Goal: Task Accomplishment & Management: Use online tool/utility

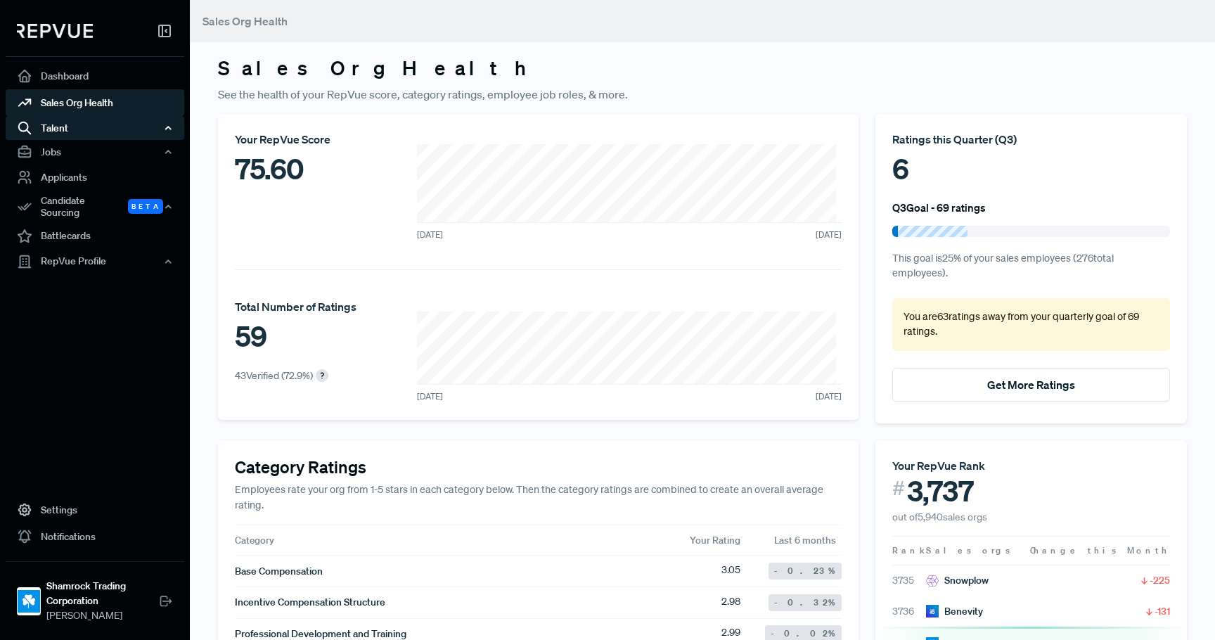
click at [87, 134] on div "Talent" at bounding box center [95, 128] width 179 height 24
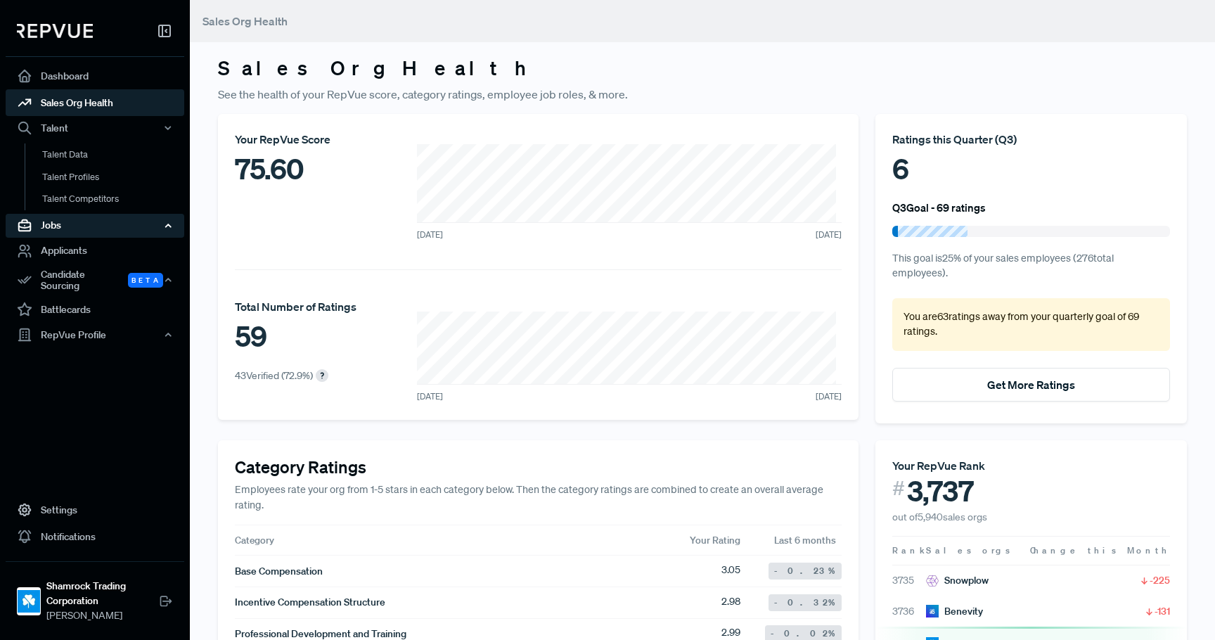
click at [80, 219] on div "Jobs" at bounding box center [95, 226] width 179 height 24
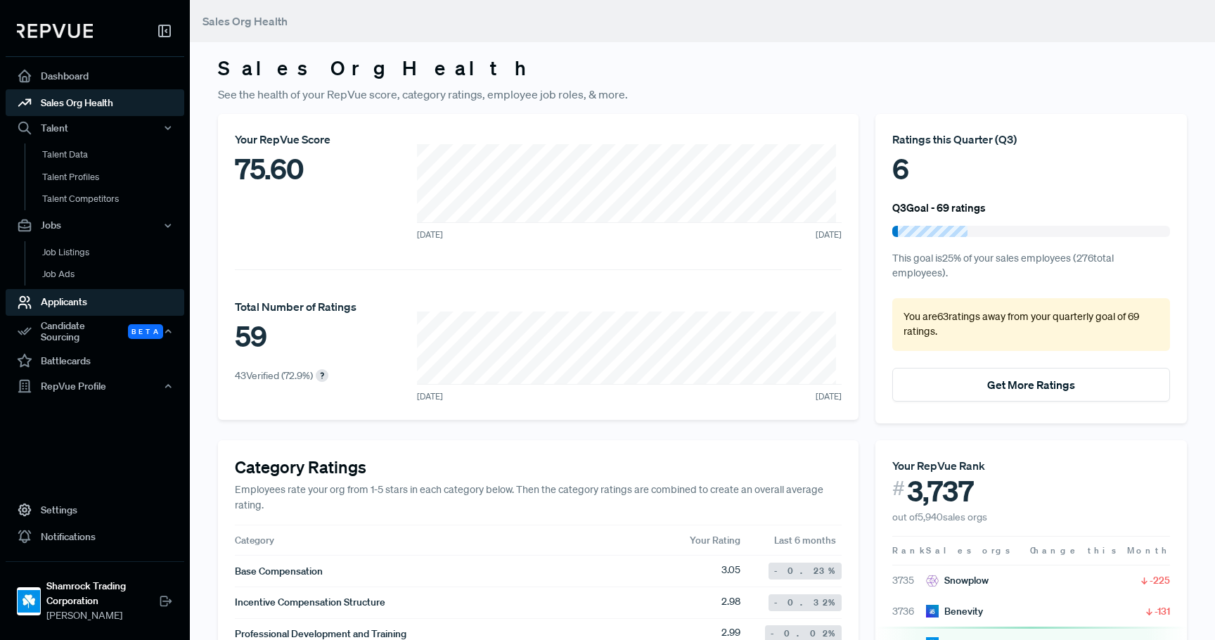
click at [79, 299] on link "Applicants" at bounding box center [95, 302] width 179 height 27
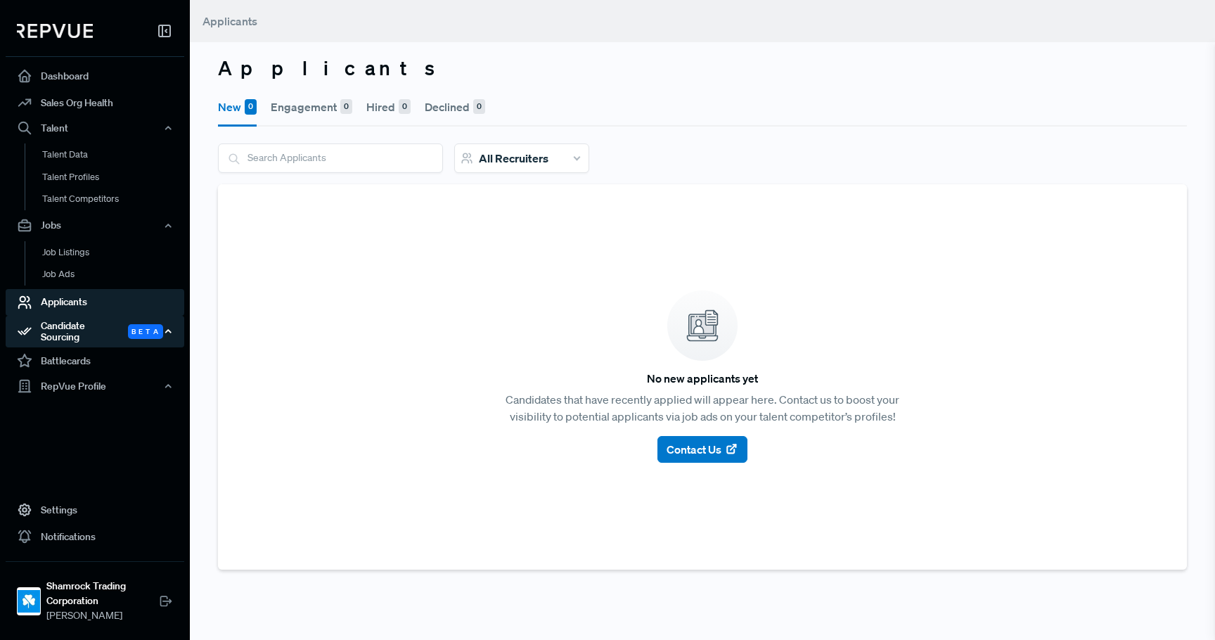
click at [86, 328] on div "Candidate Sourcing Beta" at bounding box center [95, 332] width 179 height 32
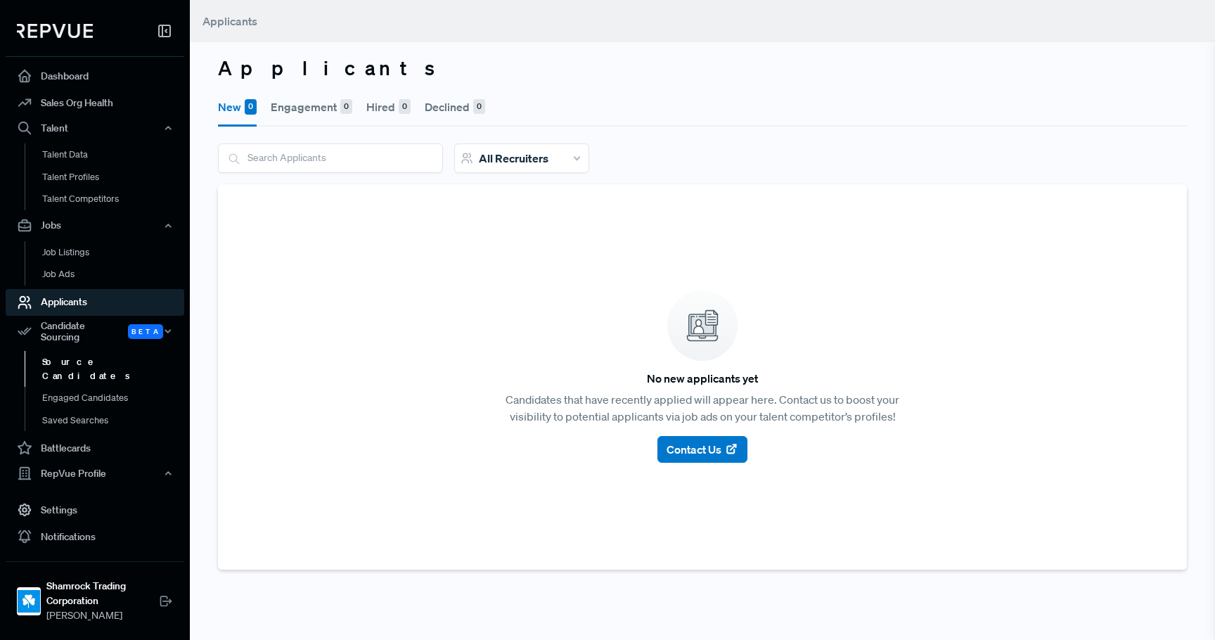
click at [92, 364] on link "Source Candidates" at bounding box center [114, 369] width 179 height 36
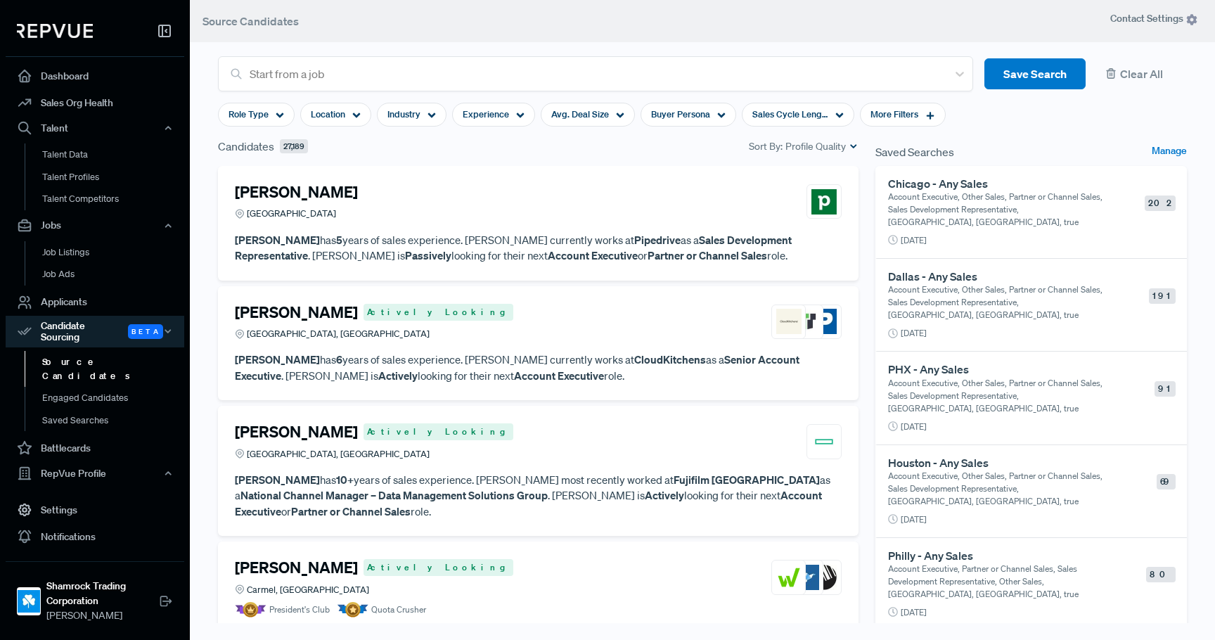
click at [987, 220] on p "Account Executive, Other Sales, Partner or Channel Sales, Sales Development Rep…" at bounding box center [997, 210] width 219 height 38
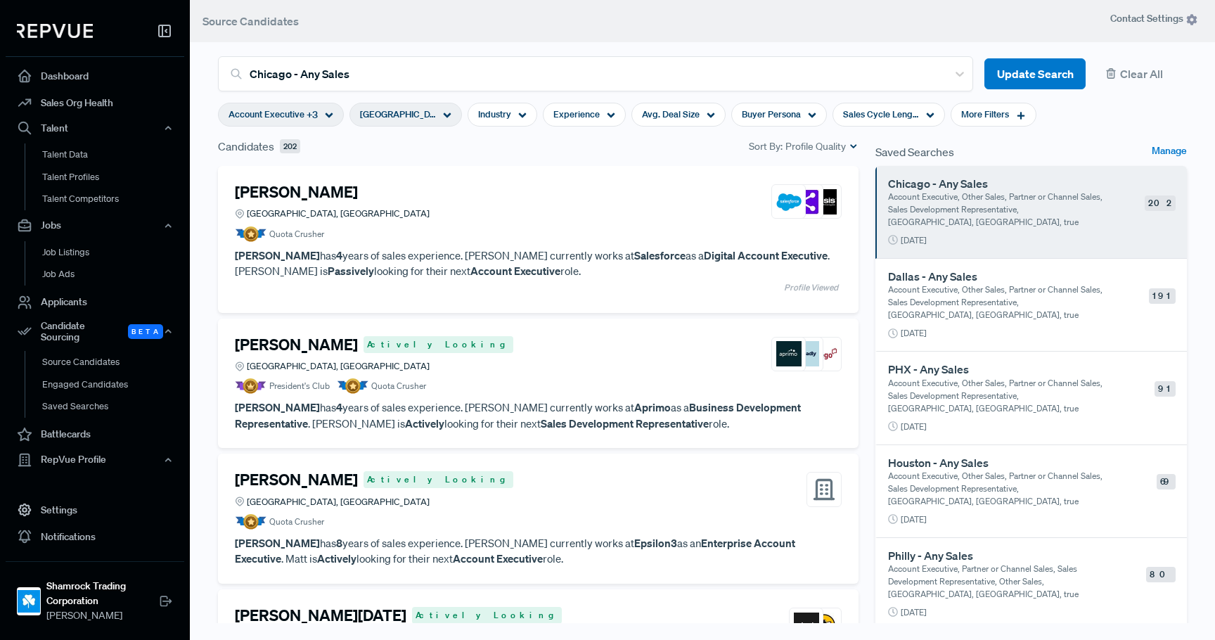
click at [470, 257] on p "[PERSON_NAME] has 4 years of sales experience. [PERSON_NAME] currently works at…" at bounding box center [538, 264] width 607 height 32
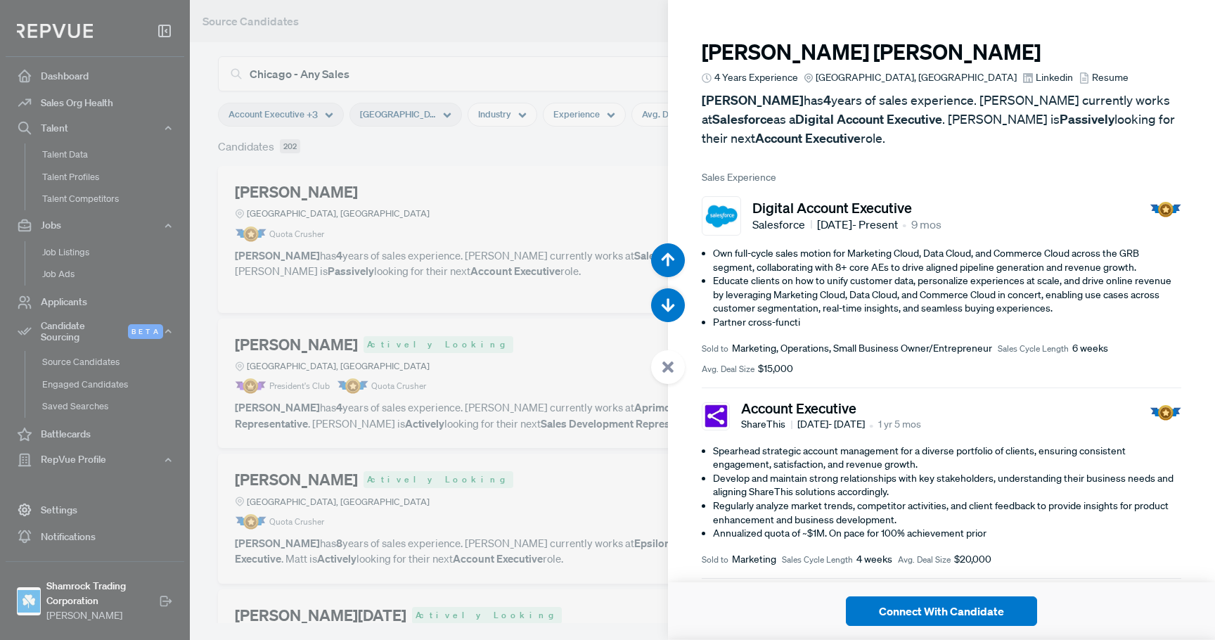
click at [473, 318] on div at bounding box center [607, 320] width 1215 height 640
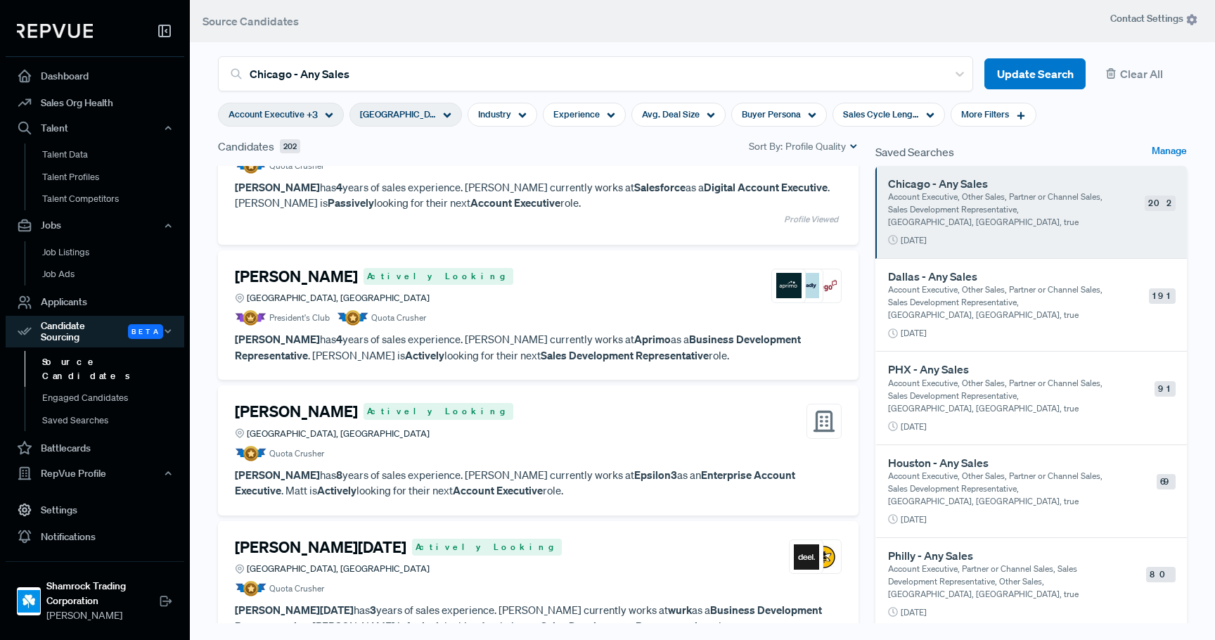
scroll to position [141, 0]
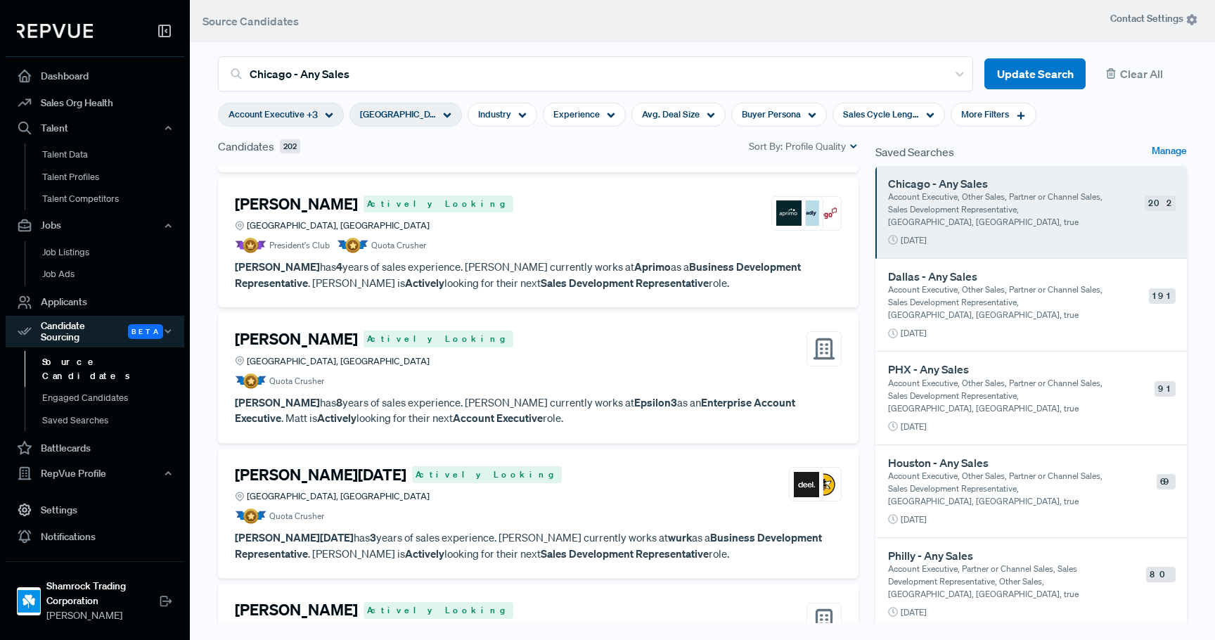
click at [507, 249] on article "President's Club Quota Crusher" at bounding box center [538, 245] width 607 height 15
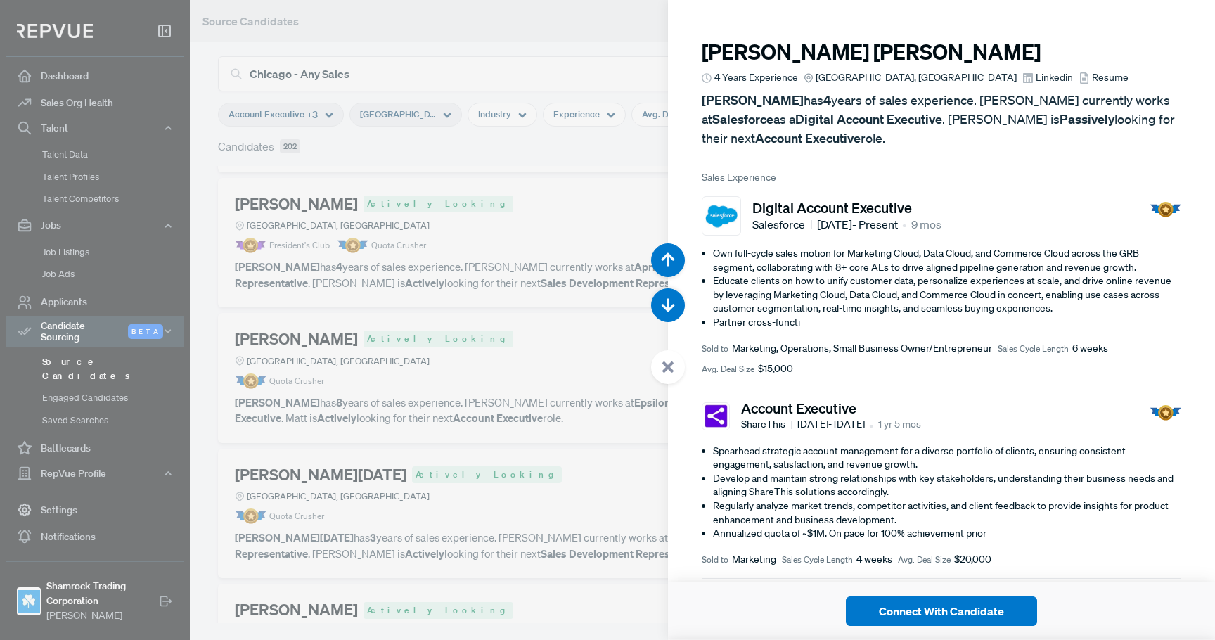
scroll to position [640, 0]
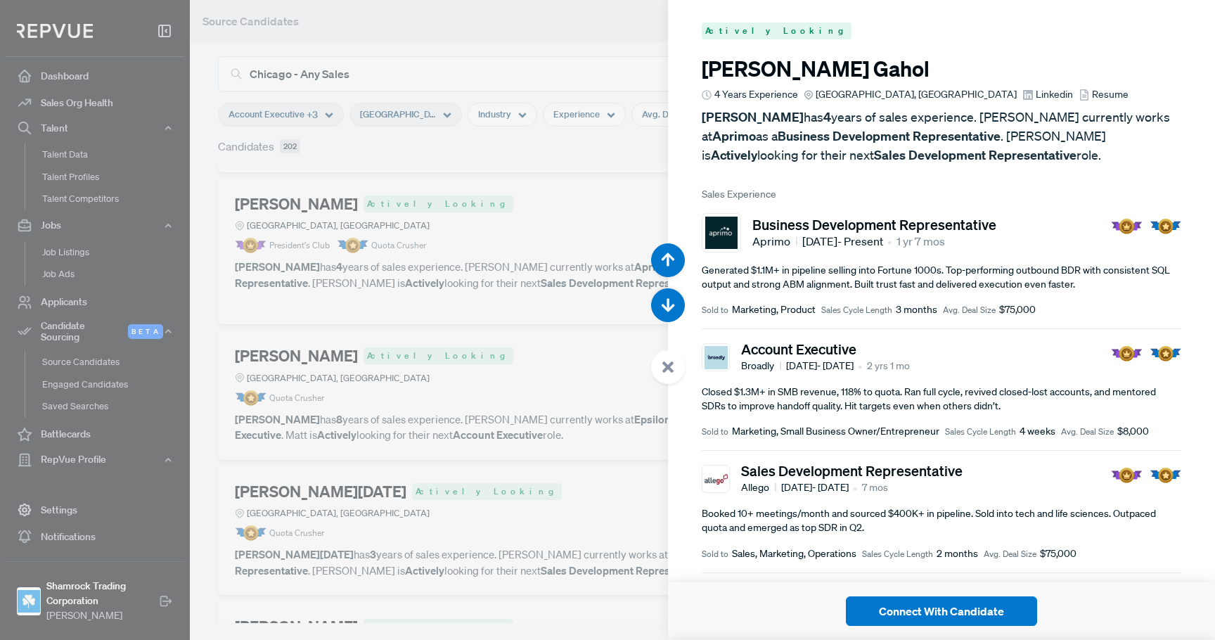
click at [494, 330] on div at bounding box center [607, 320] width 1215 height 640
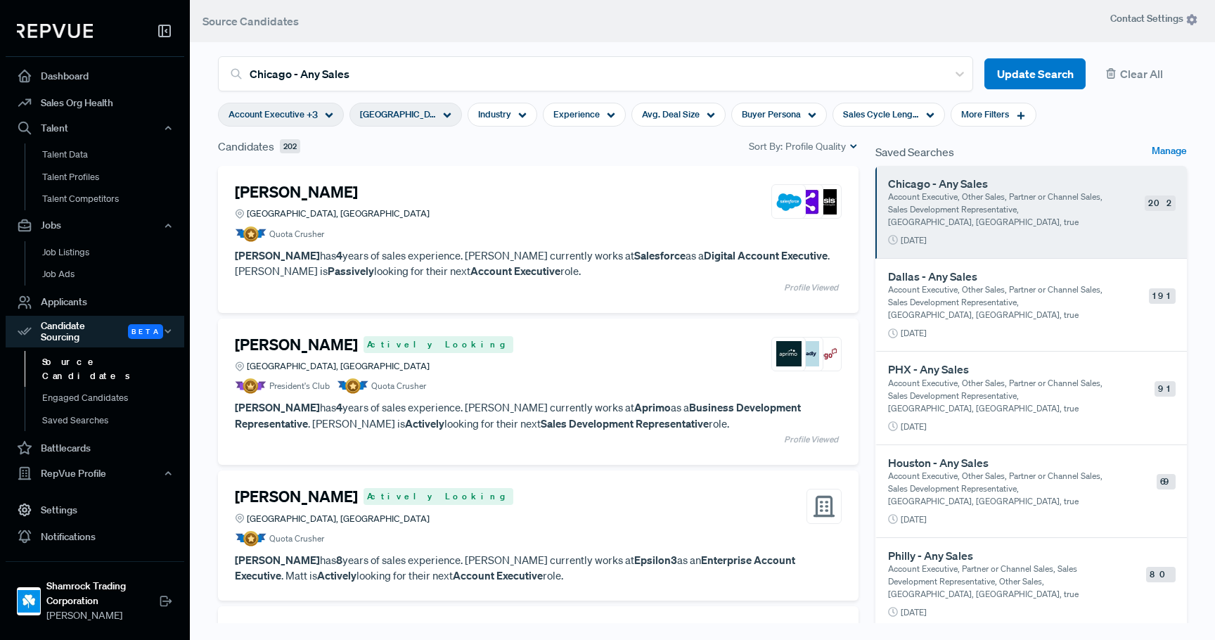
click at [819, 148] on span "Profile Quality" at bounding box center [815, 146] width 60 height 15
click at [779, 187] on span "New" at bounding box center [804, 190] width 92 height 20
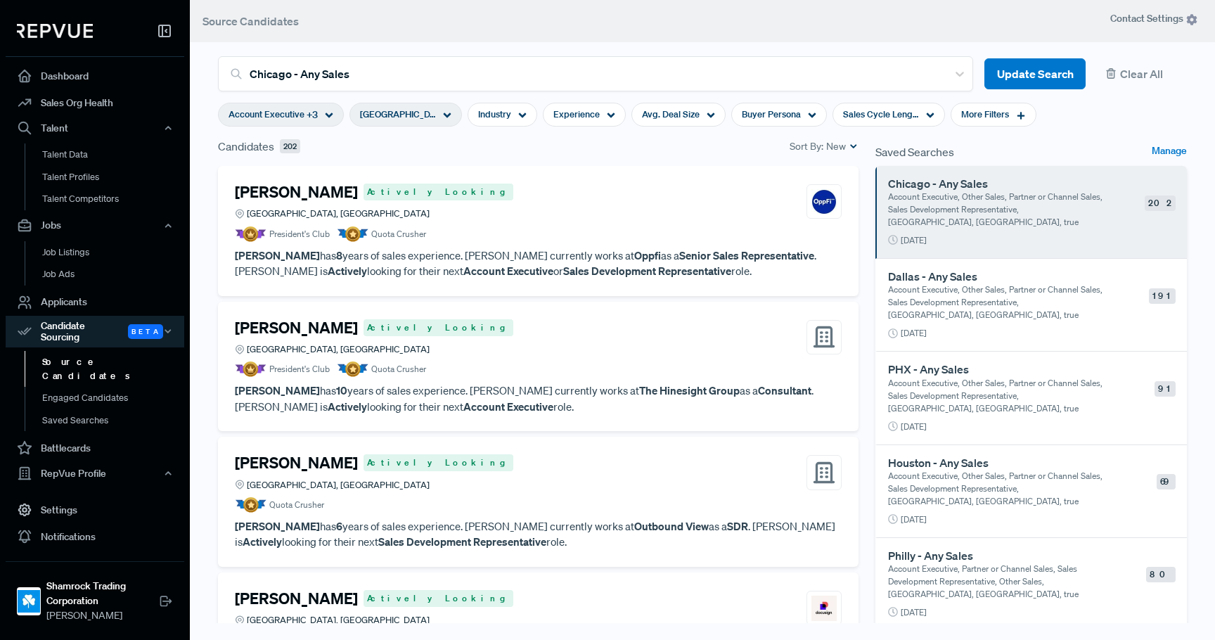
click at [549, 229] on article "President's Club Quota Crusher" at bounding box center [538, 233] width 607 height 15
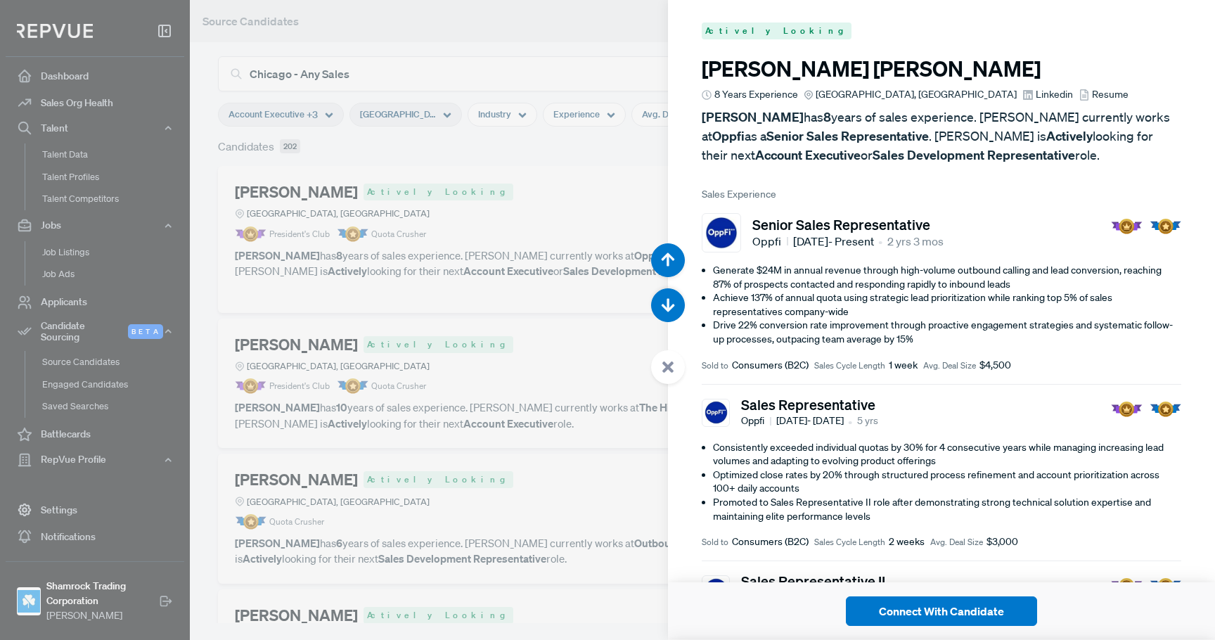
click at [468, 207] on div at bounding box center [607, 320] width 1215 height 640
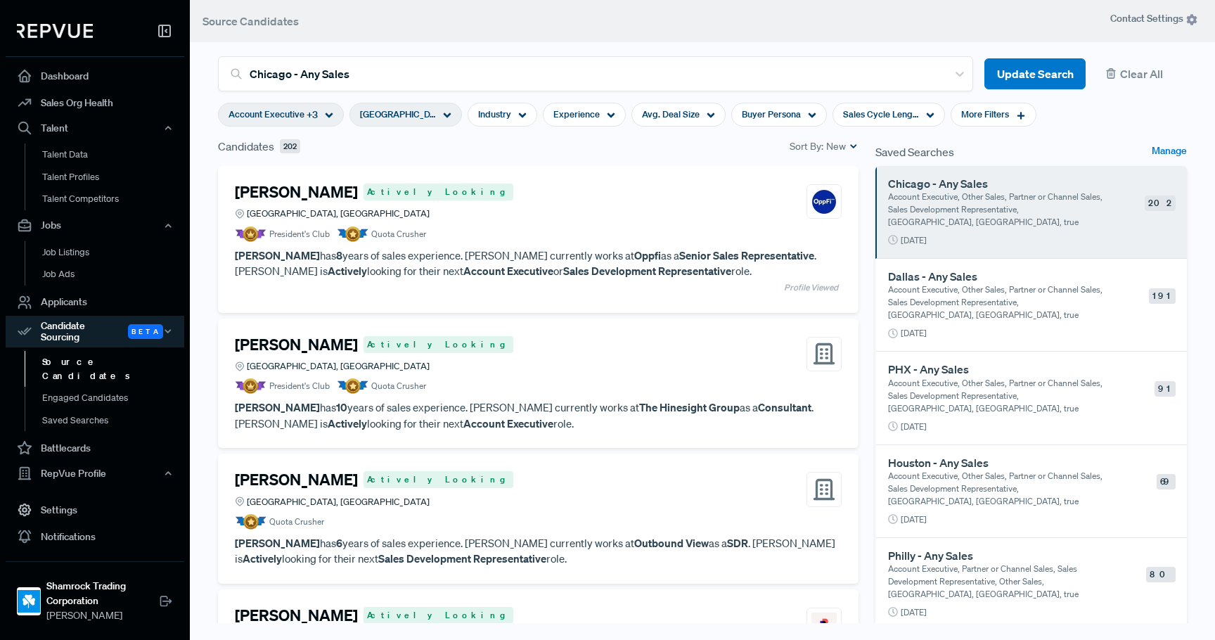
click at [498, 397] on article "[PERSON_NAME] Actively Looking Greater Chicago Area, IL President's Club Quota …" at bounding box center [538, 383] width 607 height 96
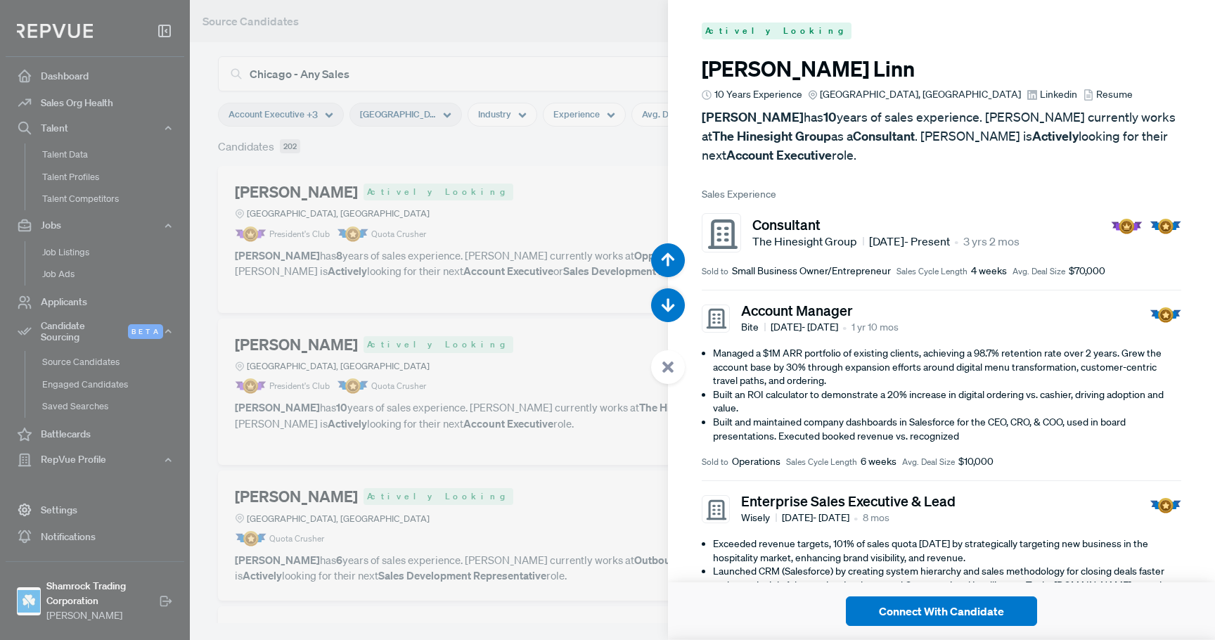
scroll to position [141, 0]
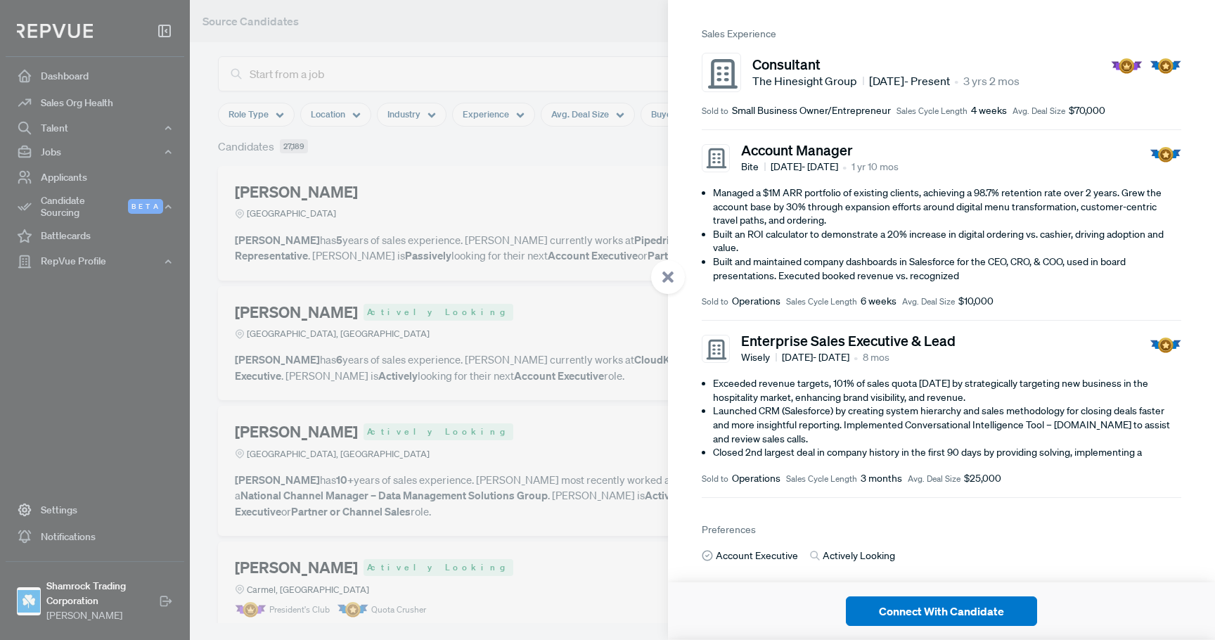
scroll to position [315, 0]
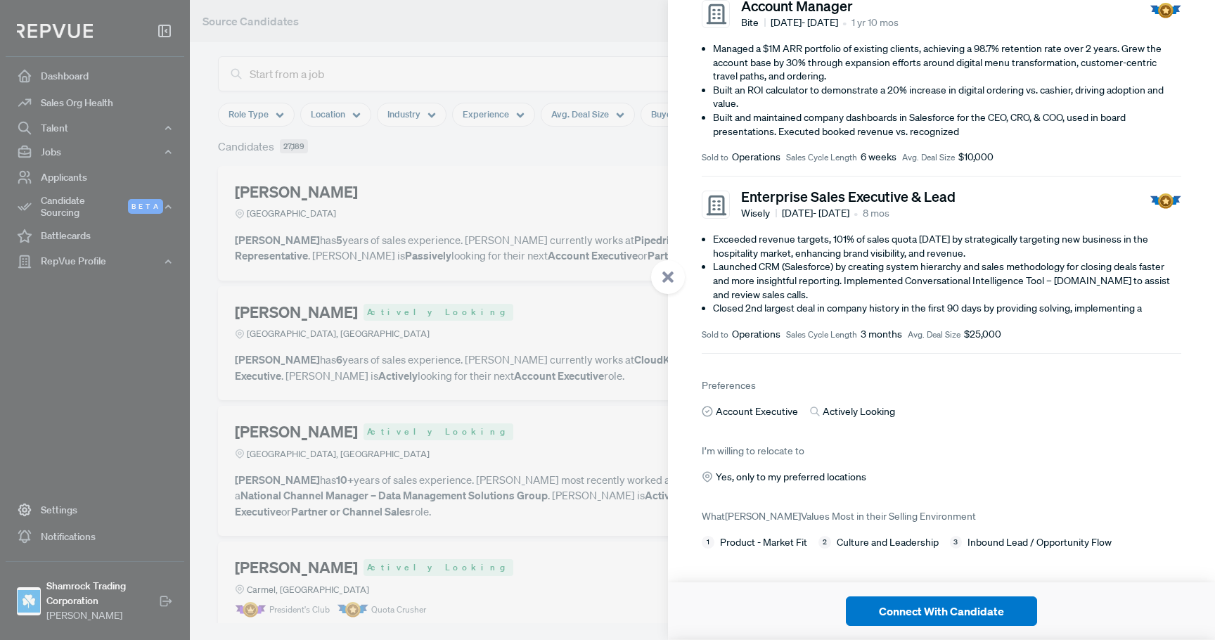
click at [472, 290] on div at bounding box center [607, 320] width 1215 height 640
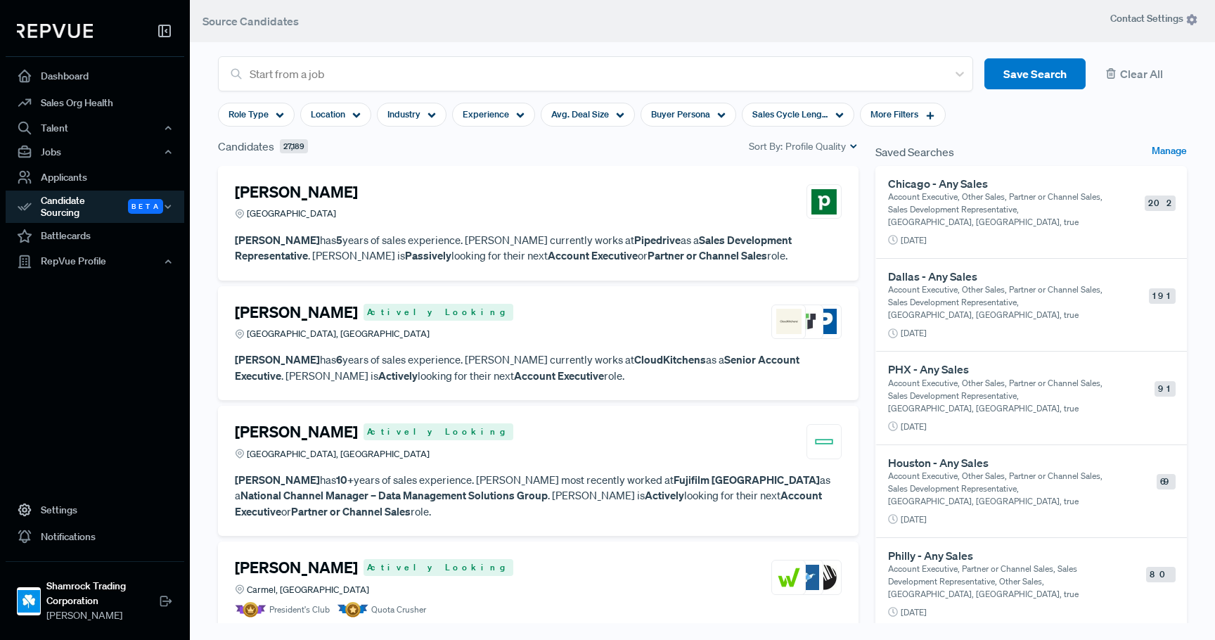
click at [983, 191] on p "Account Executive, Other Sales, Partner or Channel Sales, Sales Development Rep…" at bounding box center [997, 210] width 219 height 38
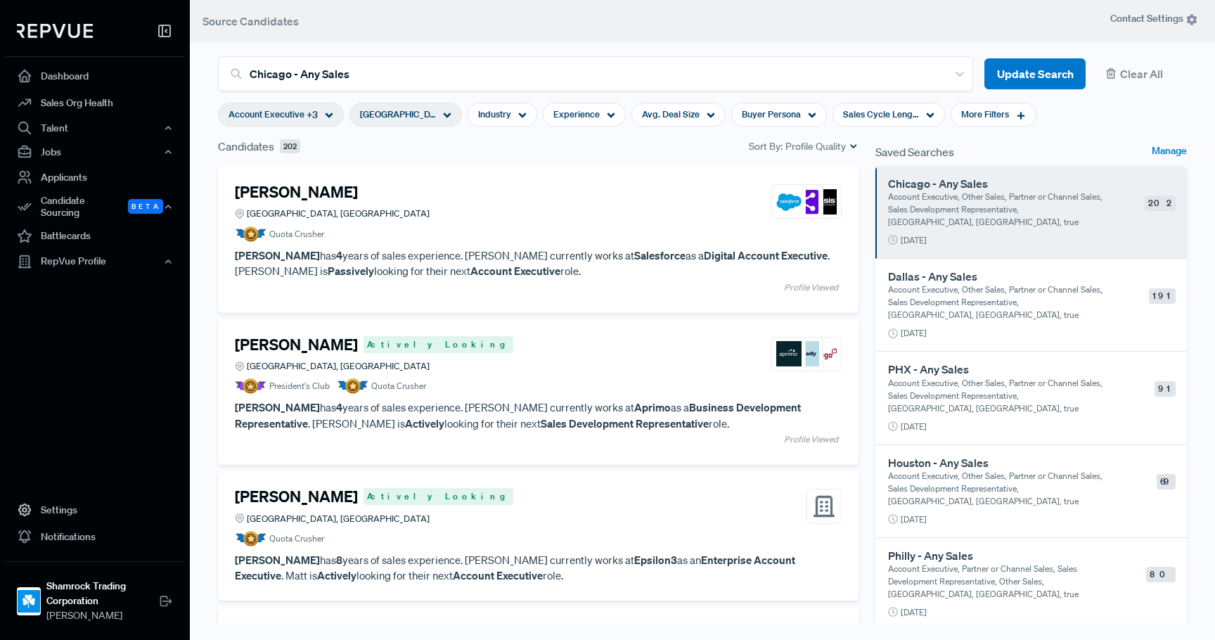
click at [797, 147] on span "Profile Quality" at bounding box center [815, 146] width 60 height 15
click at [667, 189] on div "Noah Wilson Greater Chicago Area, IL" at bounding box center [538, 202] width 607 height 38
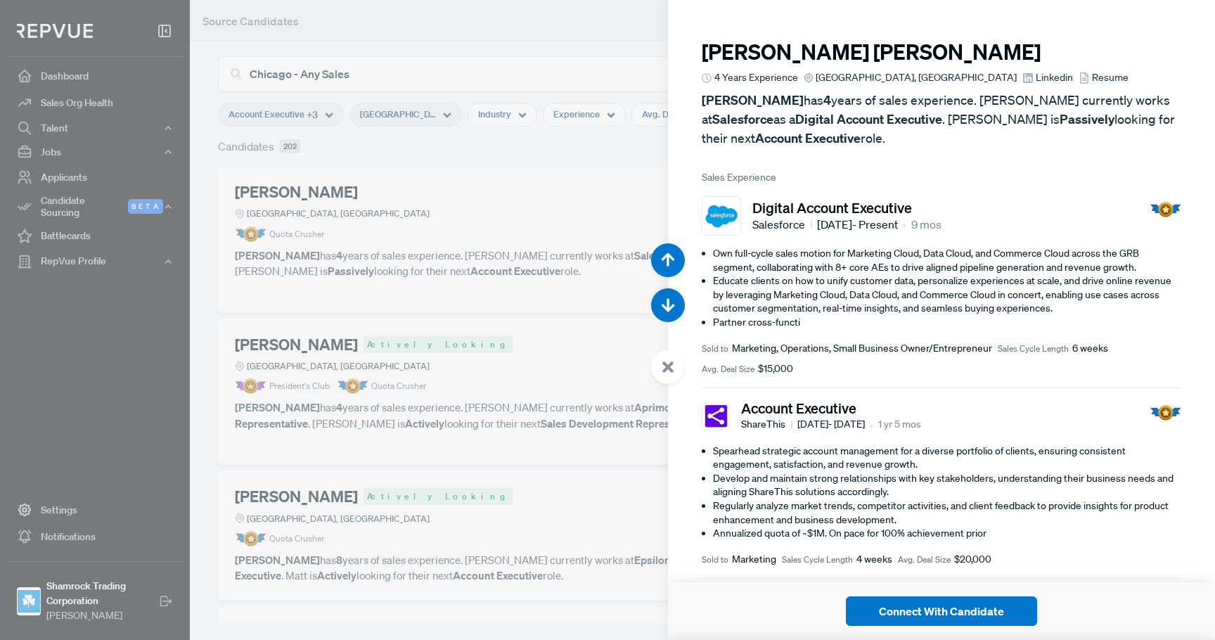
click at [496, 188] on div at bounding box center [607, 320] width 1215 height 640
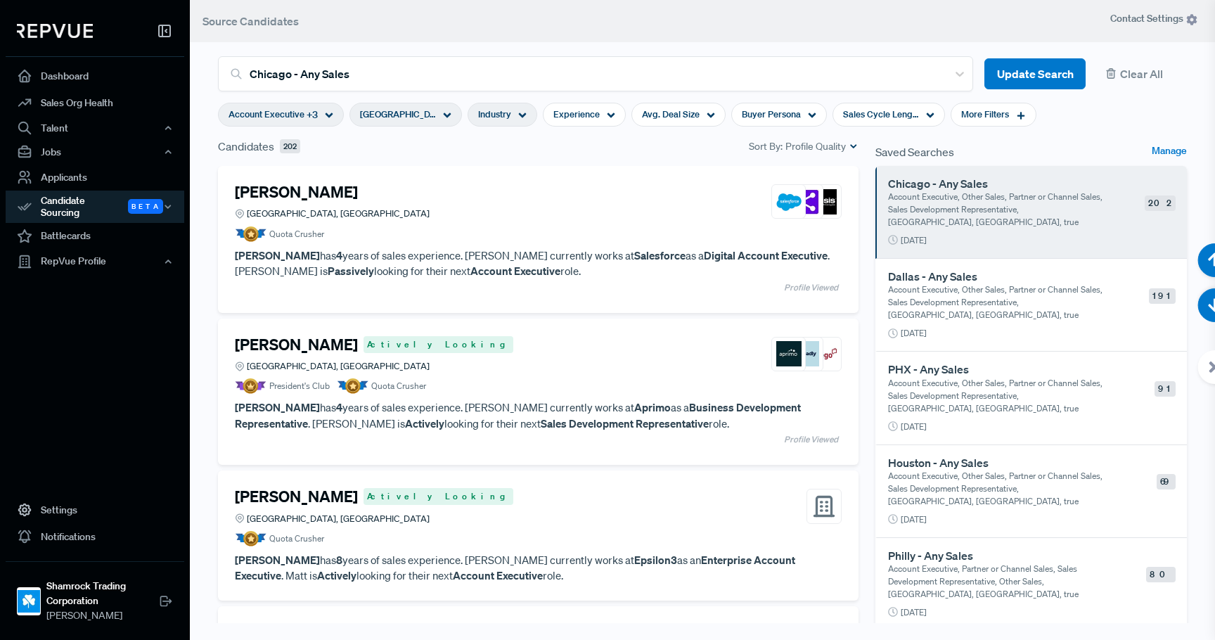
click at [499, 115] on span "Industry" at bounding box center [494, 114] width 33 height 13
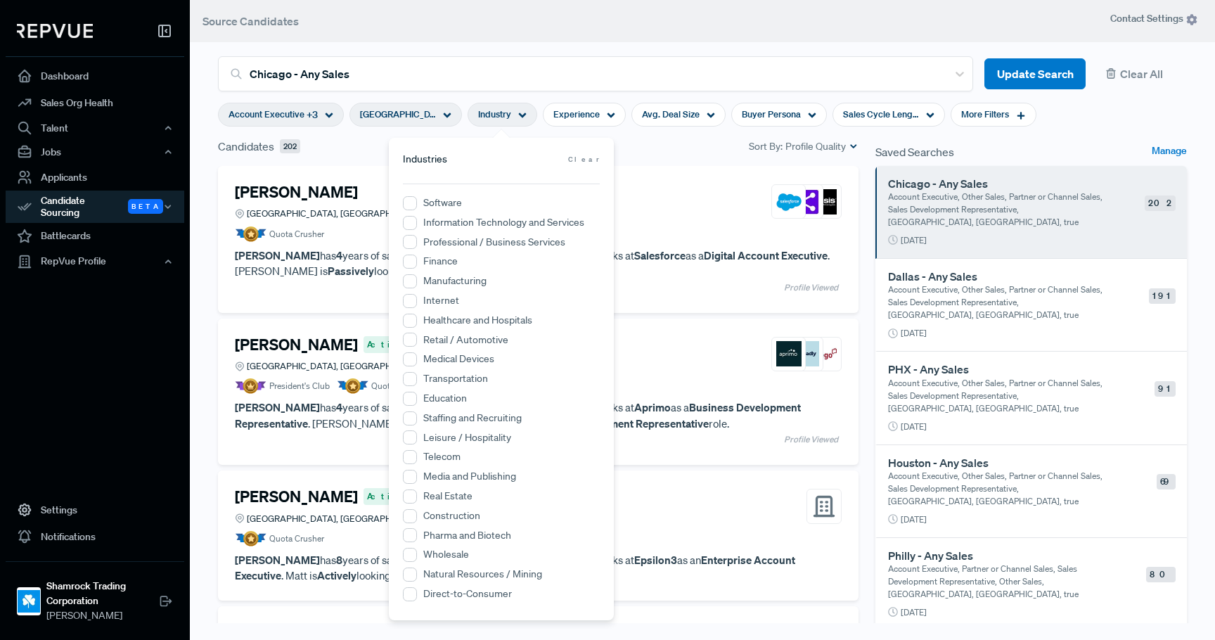
click at [442, 384] on label "Transportation" at bounding box center [455, 378] width 65 height 15
click at [417, 384] on input "Transportation" at bounding box center [410, 379] width 14 height 14
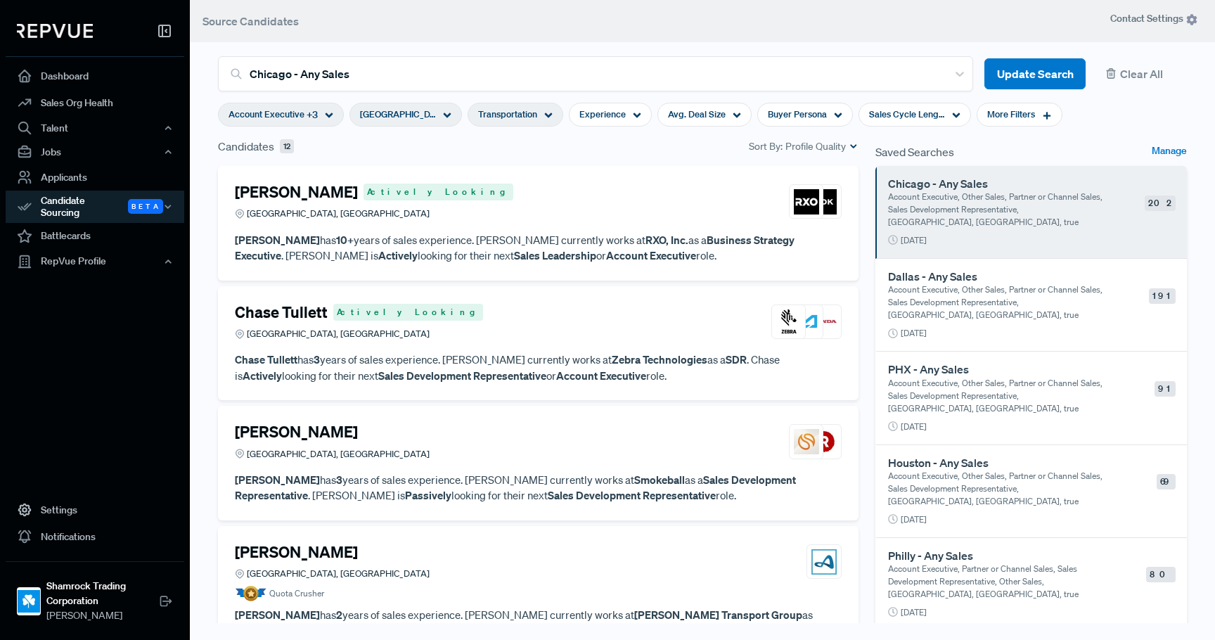
click at [633, 30] on header "Source Candidates" at bounding box center [702, 21] width 1025 height 42
click at [807, 146] on span "Profile Quality" at bounding box center [815, 146] width 60 height 15
click at [784, 187] on span "New" at bounding box center [804, 190] width 92 height 20
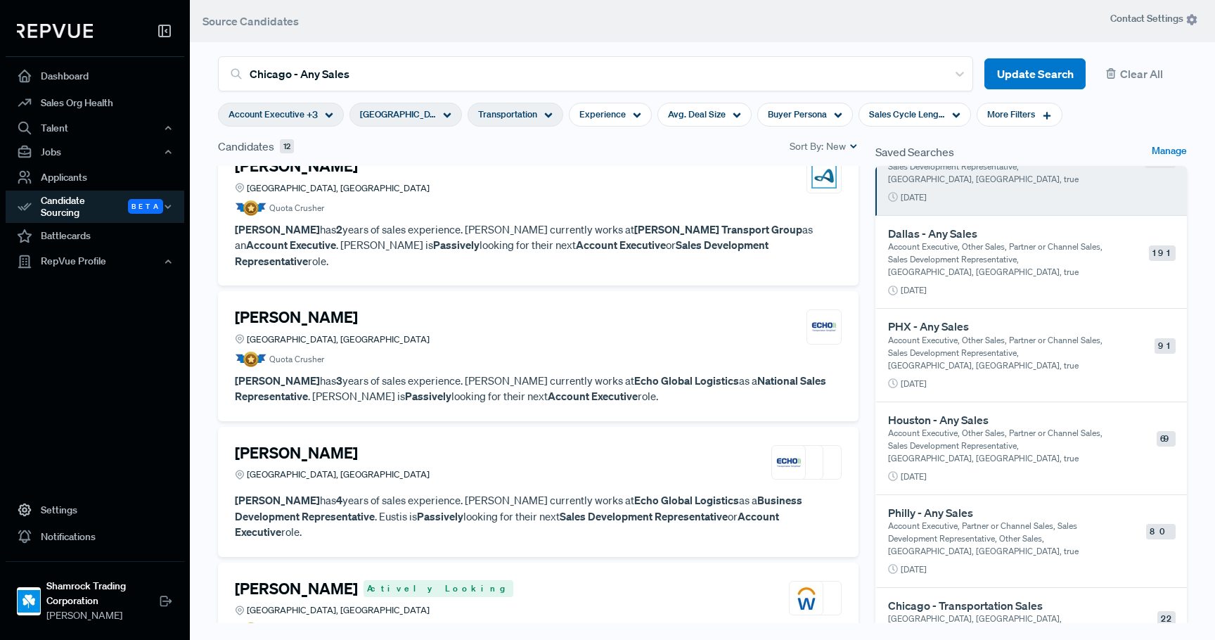
scroll to position [63, 0]
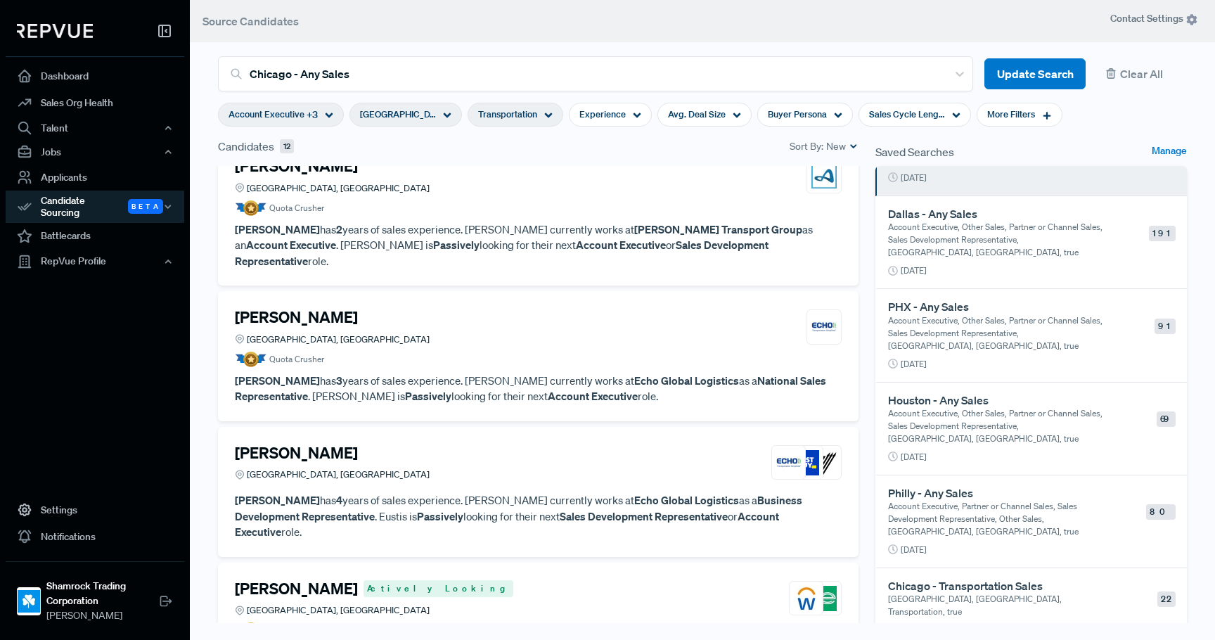
click at [982, 431] on p "Account Executive, Other Sales, Partner or Channel Sales, Sales Development Rep…" at bounding box center [997, 426] width 219 height 38
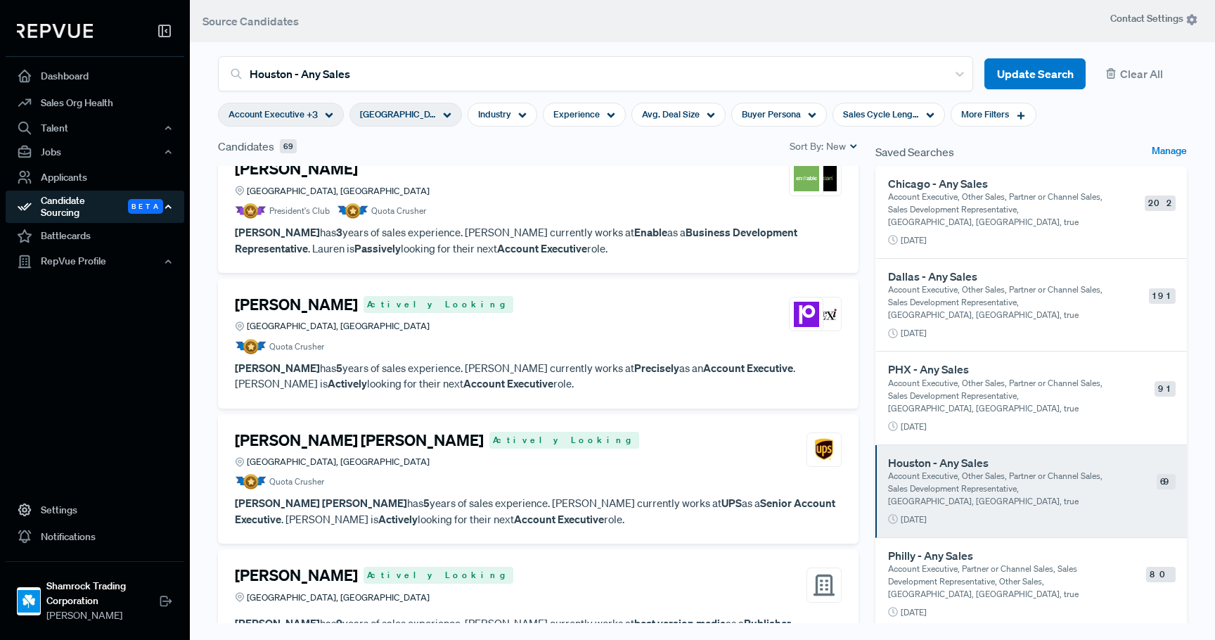
click at [88, 214] on div "Candidate Sourcing Beta" at bounding box center [95, 207] width 179 height 32
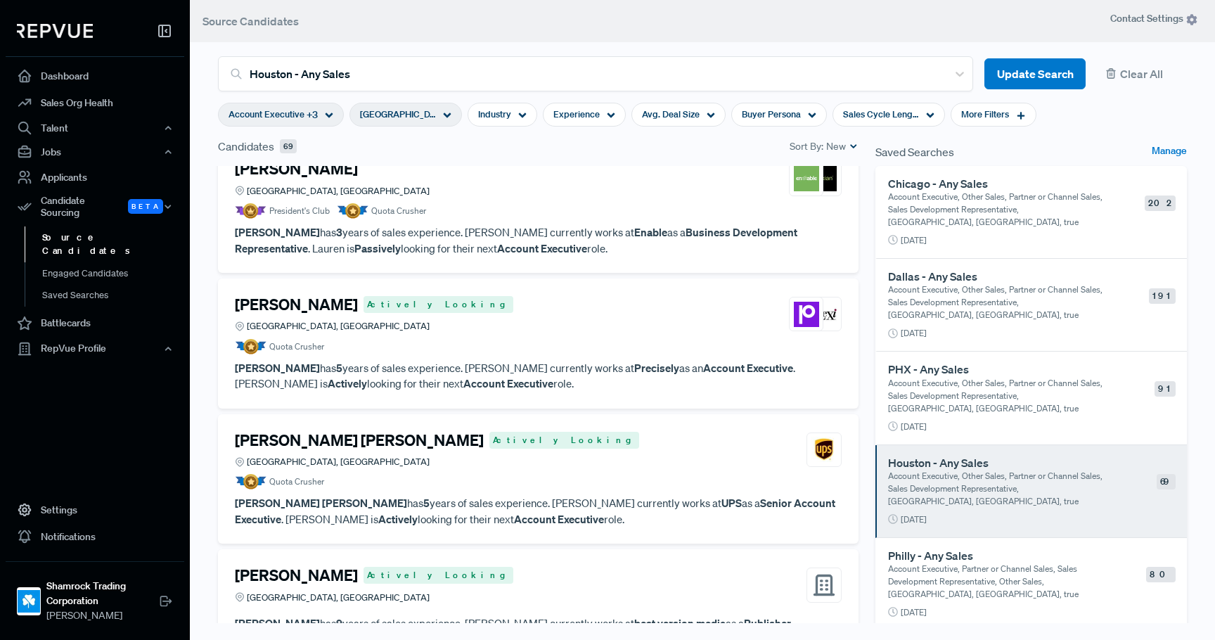
click at [86, 233] on link "Source Candidates" at bounding box center [114, 244] width 179 height 36
click at [97, 227] on link "Source Candidates" at bounding box center [114, 244] width 179 height 36
click at [1124, 85] on button "Clear All" at bounding box center [1142, 74] width 90 height 32
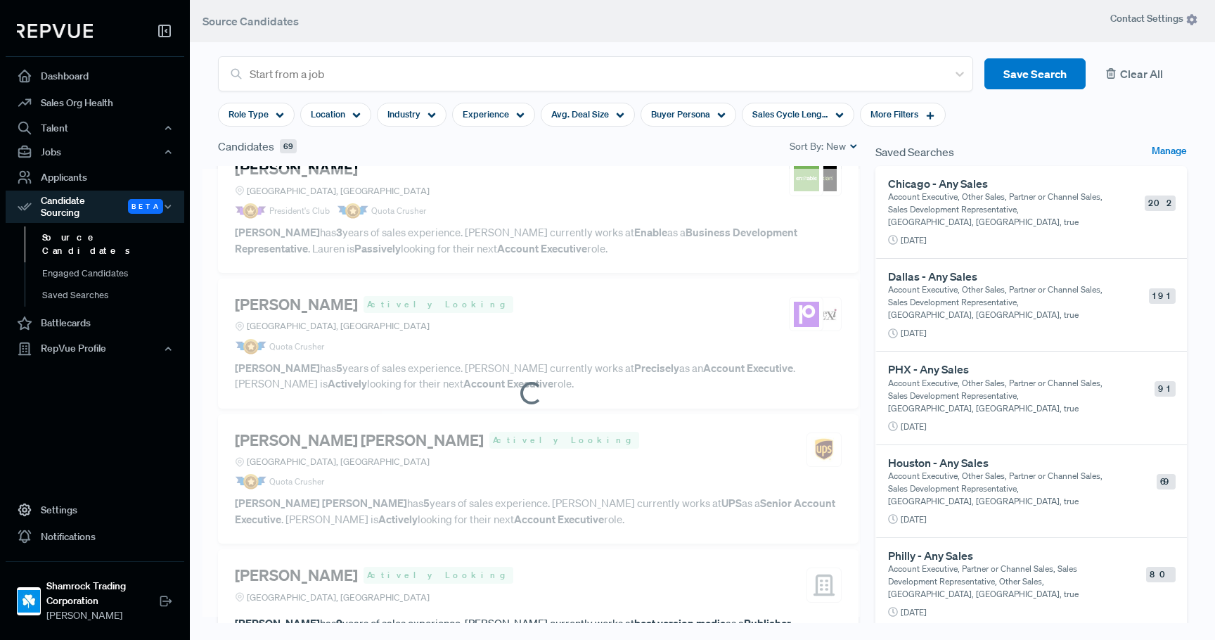
scroll to position [790, 0]
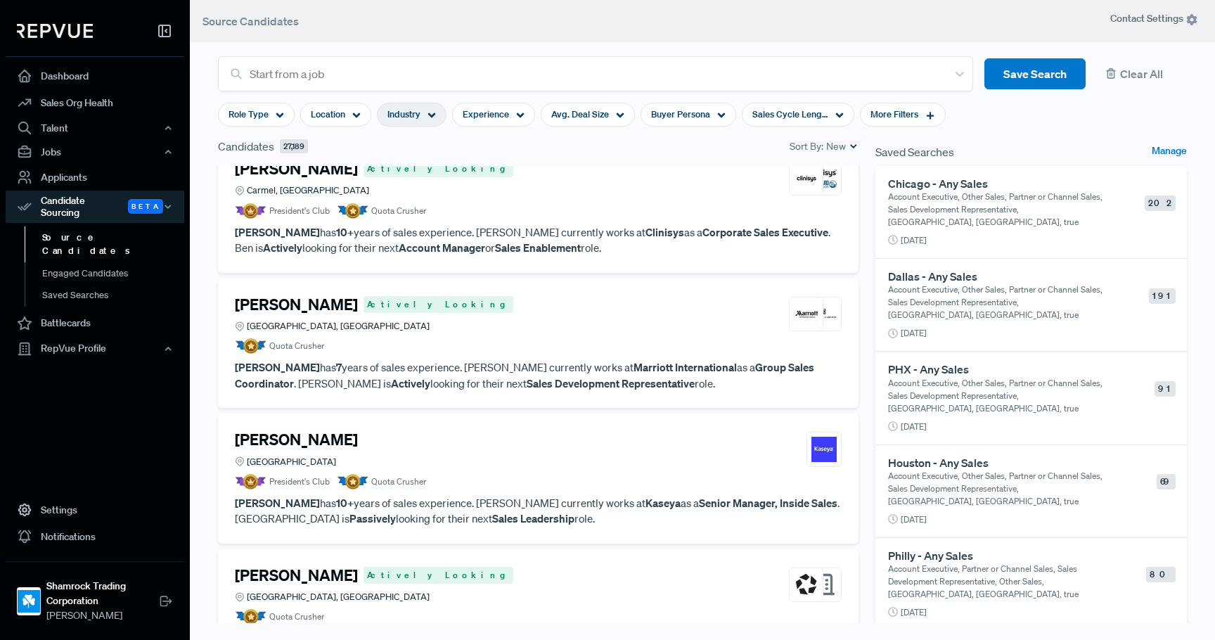
click at [410, 115] on span "Industry" at bounding box center [403, 114] width 33 height 13
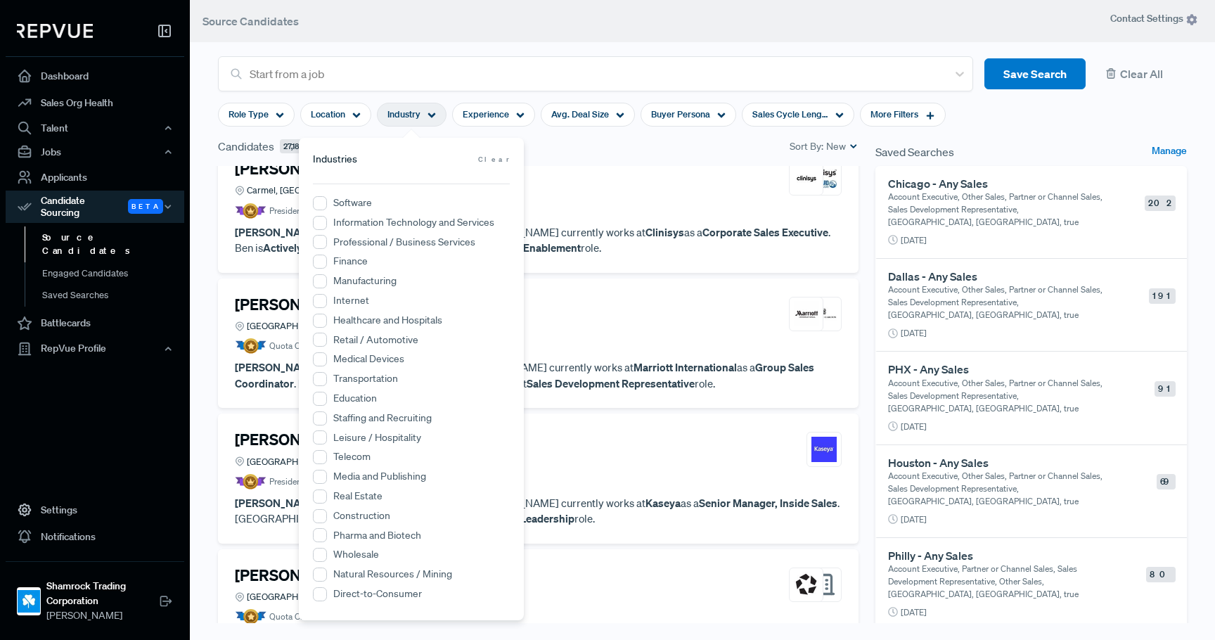
click at [368, 376] on label "Transportation" at bounding box center [365, 378] width 65 height 15
click at [327, 376] on input "Transportation" at bounding box center [320, 379] width 14 height 14
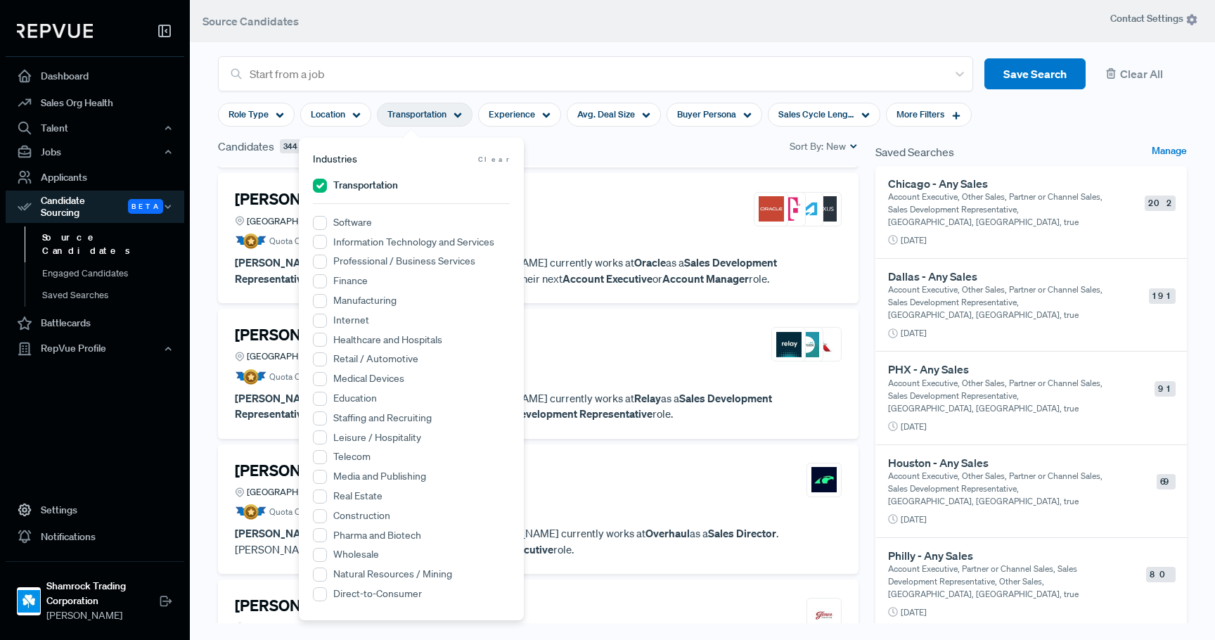
scroll to position [820, 0]
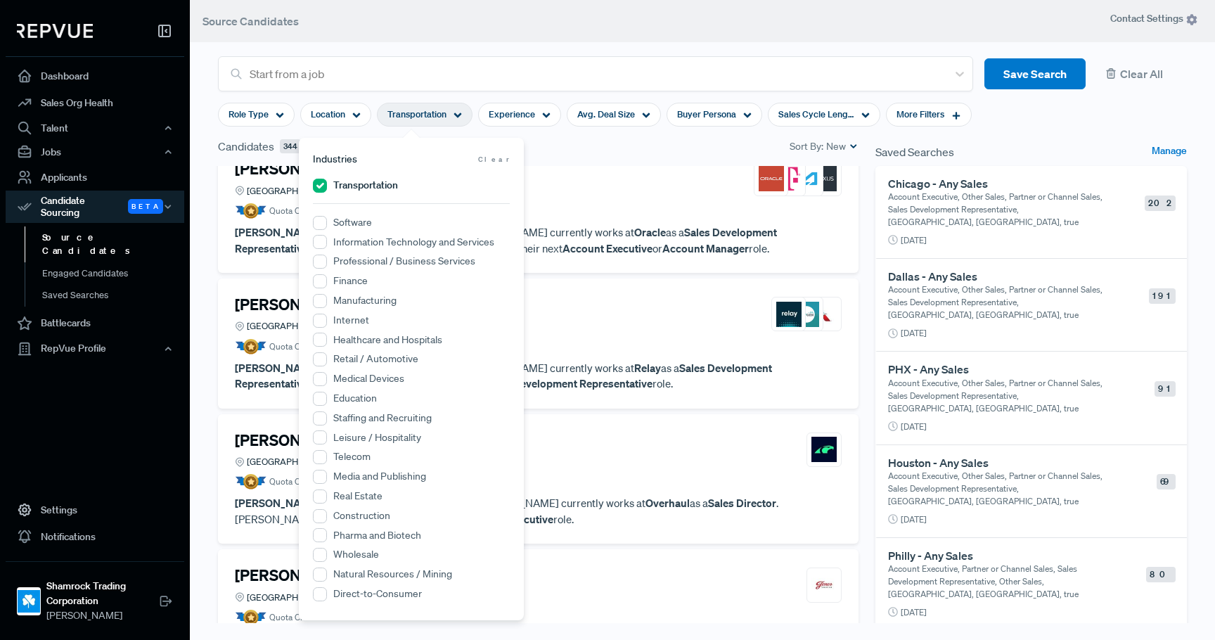
click at [605, 154] on div "Candidates 344 Sort By: New" at bounding box center [538, 146] width 641 height 17
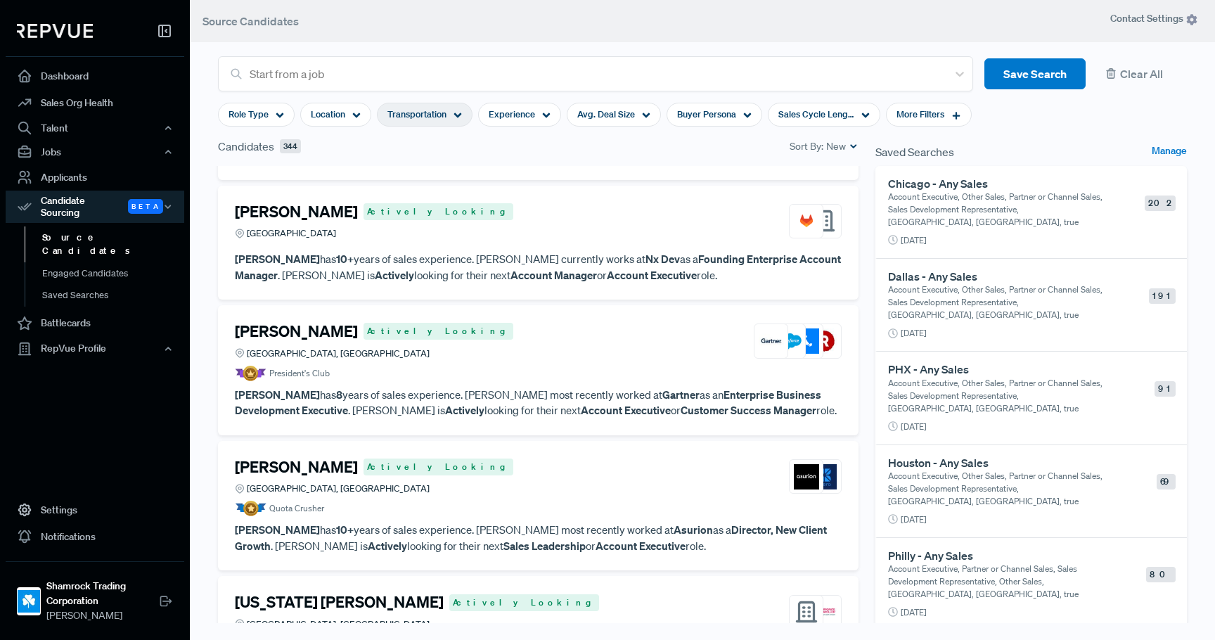
scroll to position [141, 0]
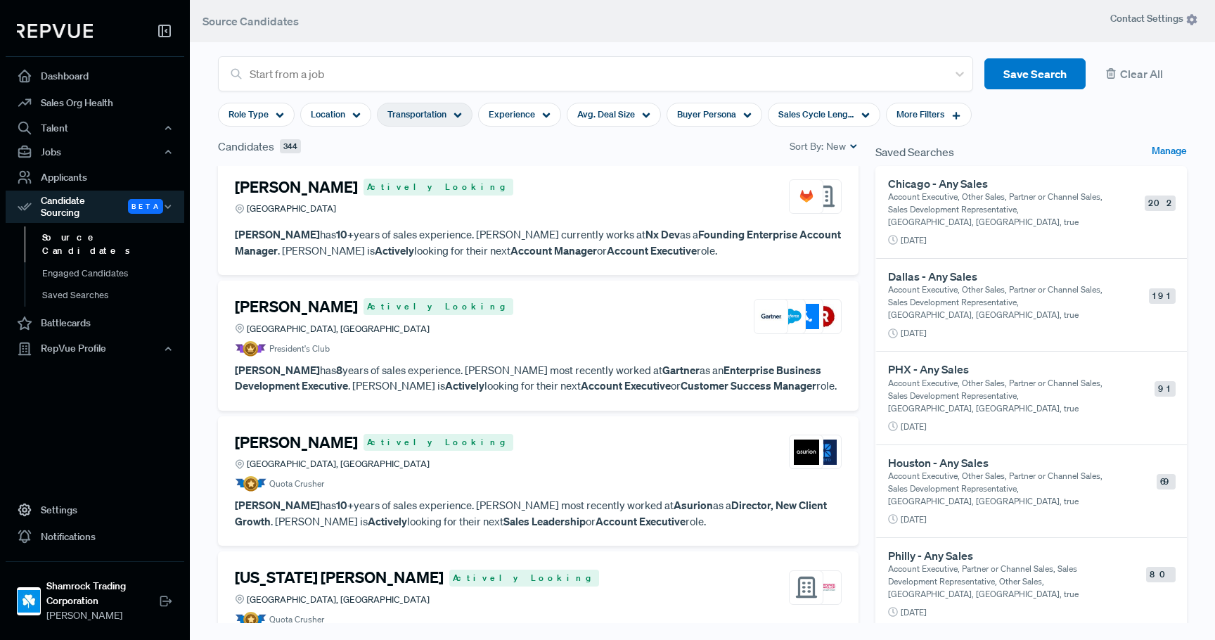
click at [550, 343] on article "President's Club" at bounding box center [538, 348] width 607 height 15
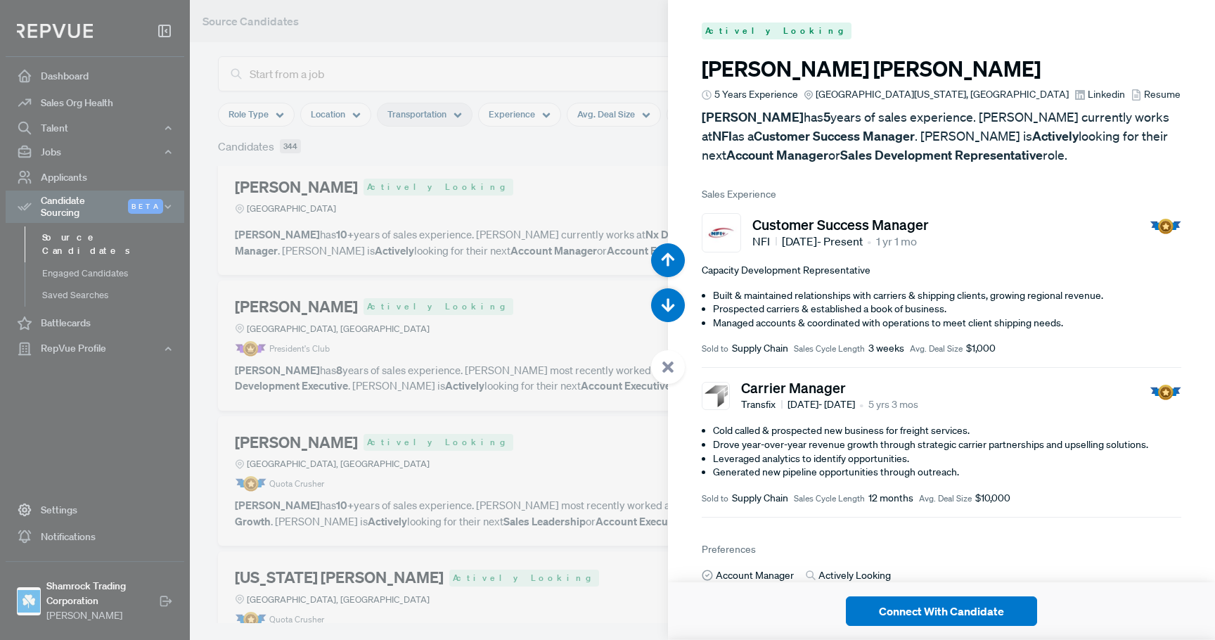
scroll to position [1280, 0]
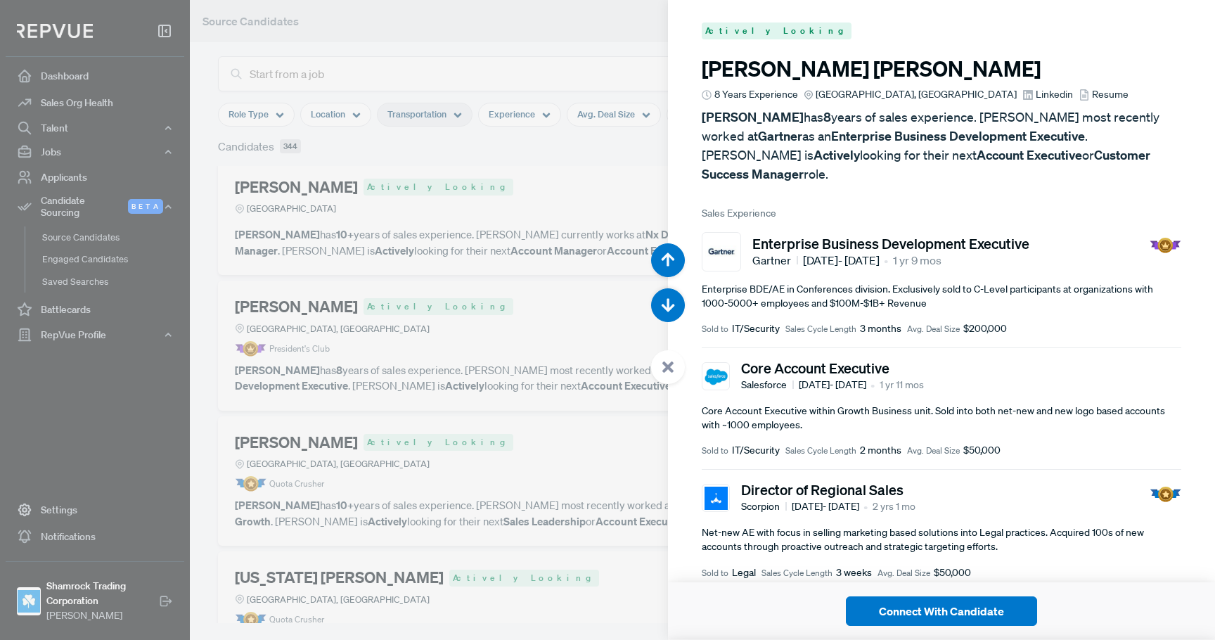
click at [556, 296] on div at bounding box center [607, 320] width 1215 height 640
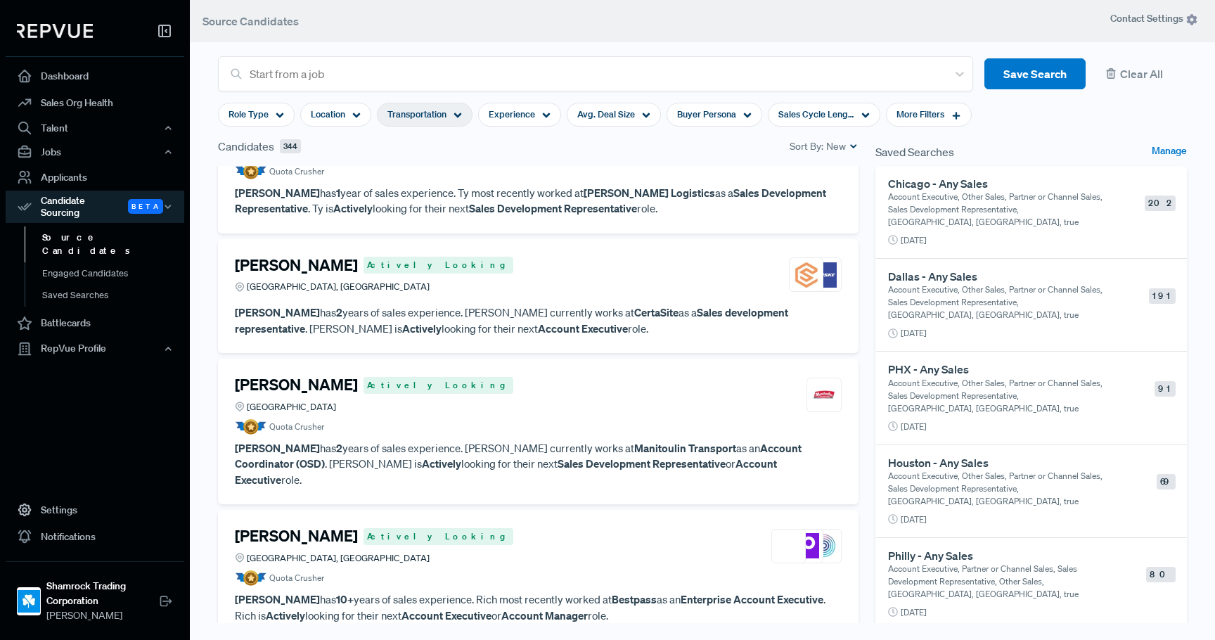
scroll to position [1406, 0]
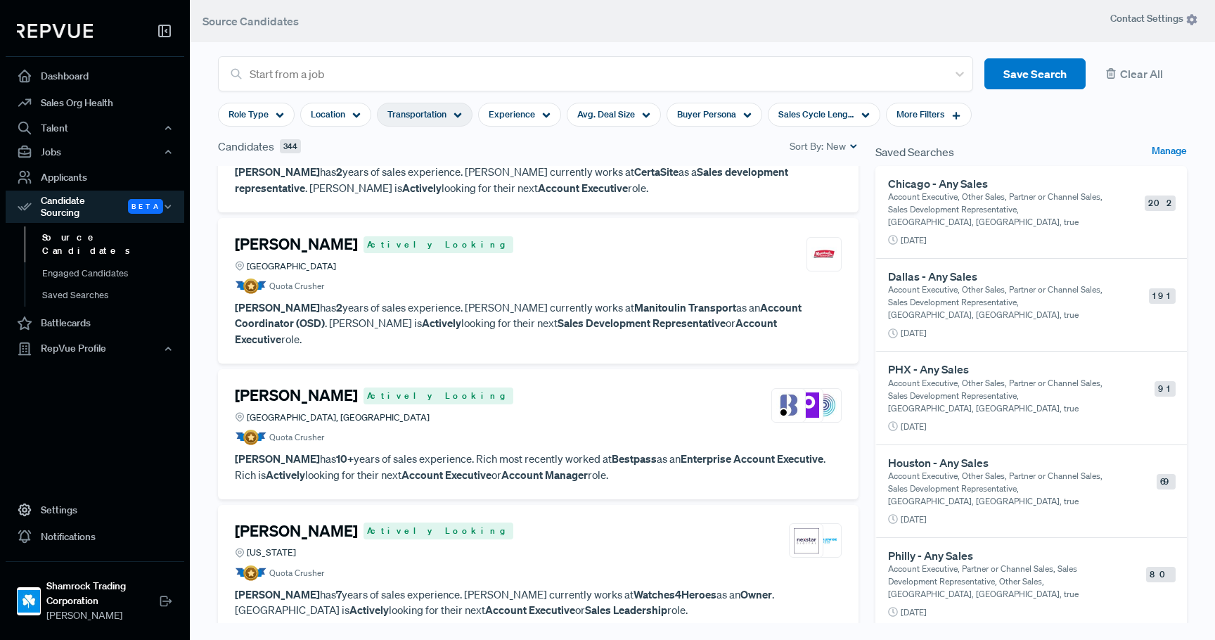
click at [1201, 113] on section "Start from a job Save Search Clear All Role Type Location Transportation Experi…" at bounding box center [702, 303] width 1025 height 640
click at [1200, 113] on section "Start from a job Save Search Clear All Role Type Location Transportation Experi…" at bounding box center [702, 303] width 1025 height 640
click at [1177, 94] on article "Role Type Location Transportation Experience Avg. Deal Size Buyer Persona Sales…" at bounding box center [703, 114] width 986 height 46
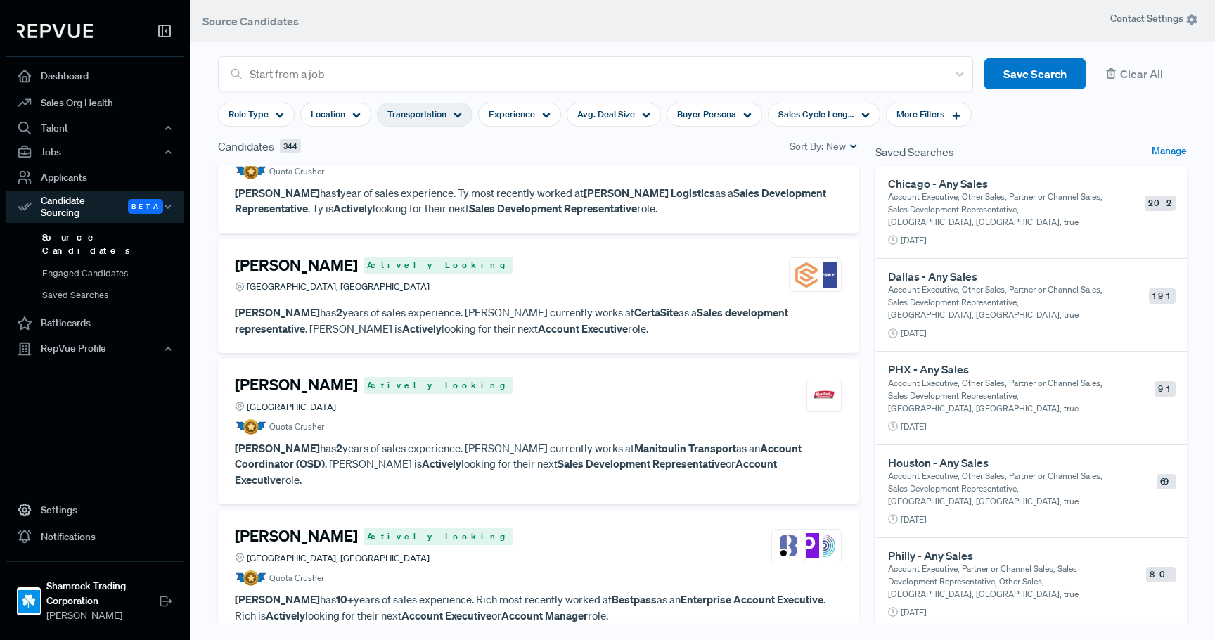
scroll to position [1195, 0]
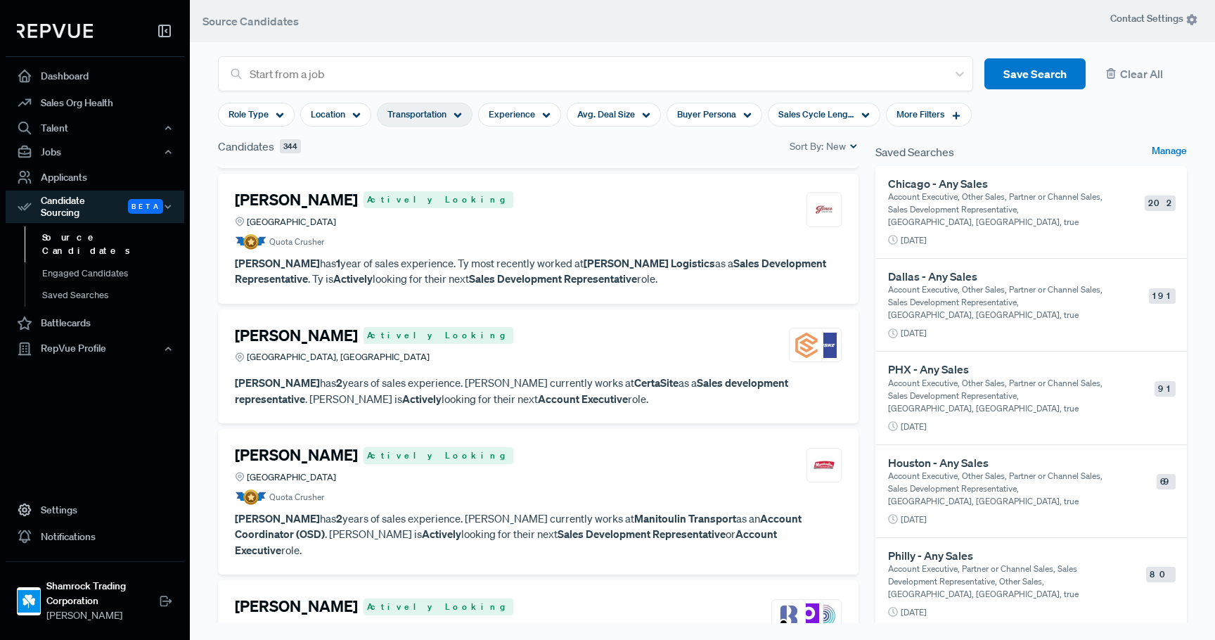
click at [527, 252] on article "Ty OBrien Actively Looking United States Quota Crusher Ty OBrien has 1 year of …" at bounding box center [538, 239] width 607 height 96
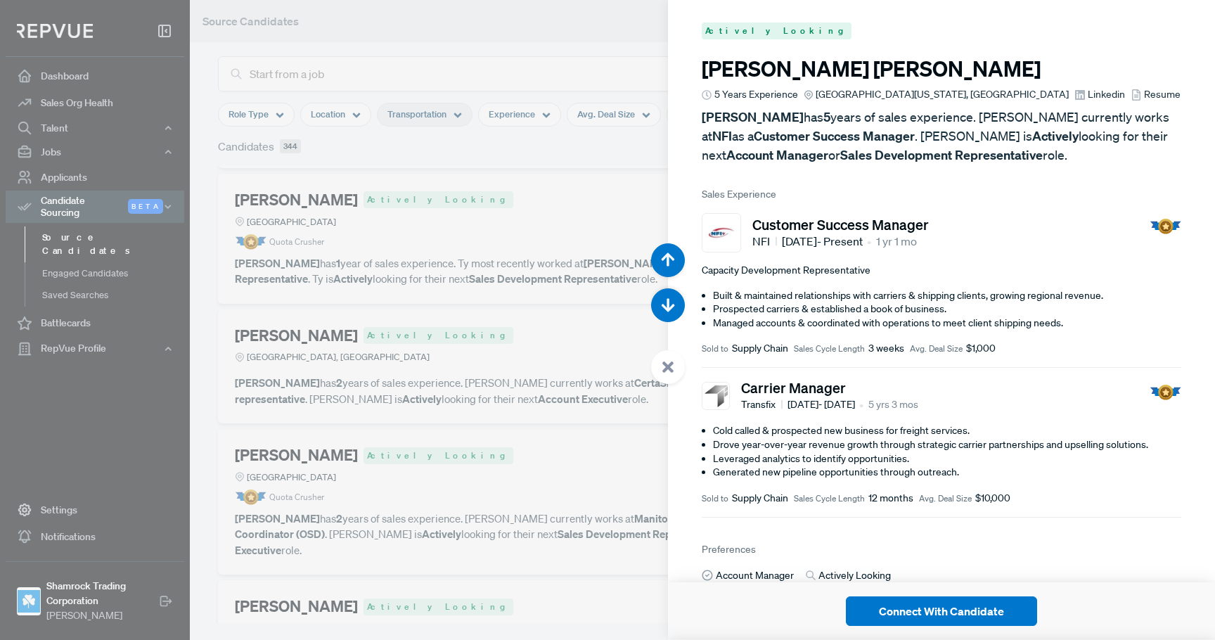
scroll to position [5759, 0]
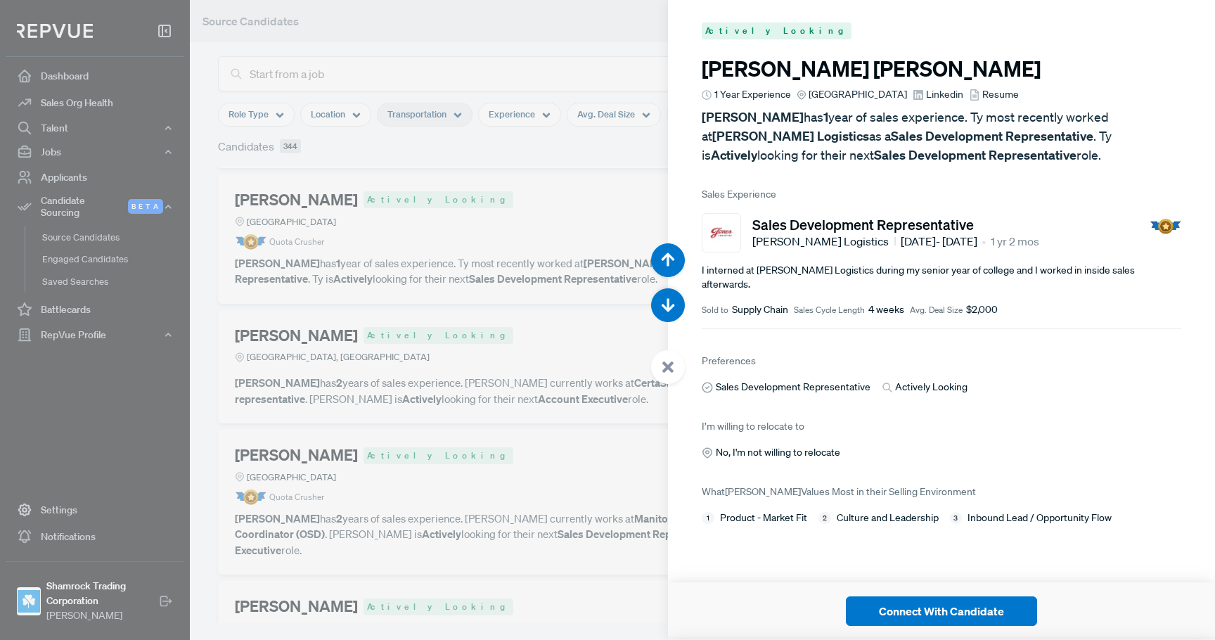
click at [549, 425] on div at bounding box center [607, 320] width 1215 height 640
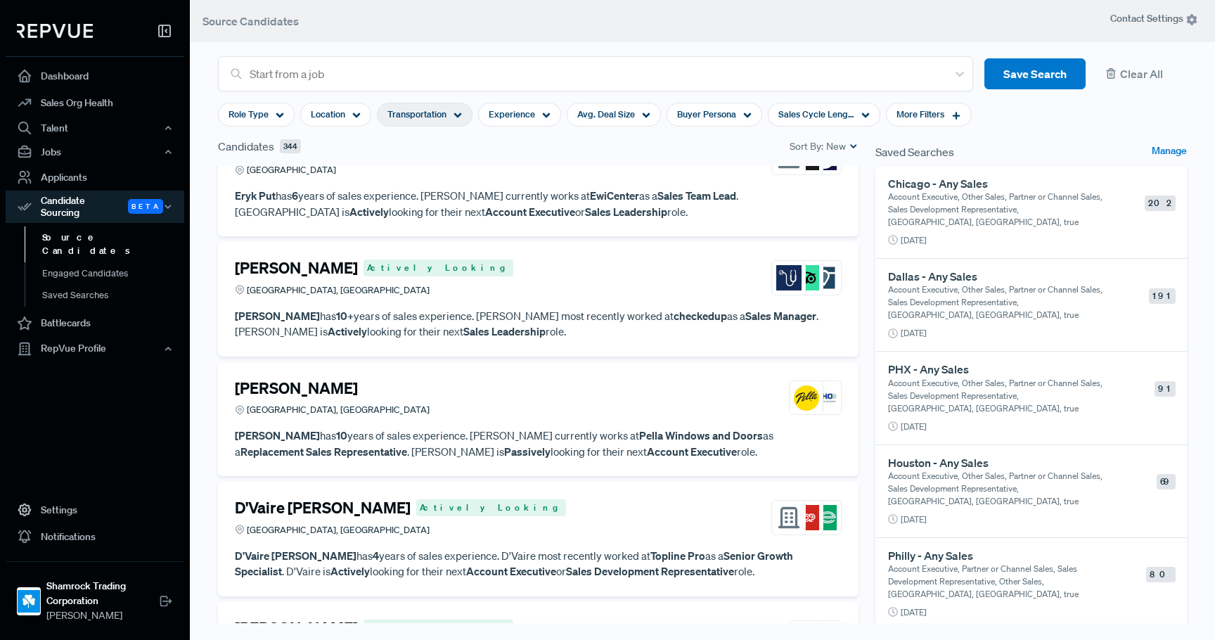
scroll to position [2813, 0]
